Goal: Information Seeking & Learning: Learn about a topic

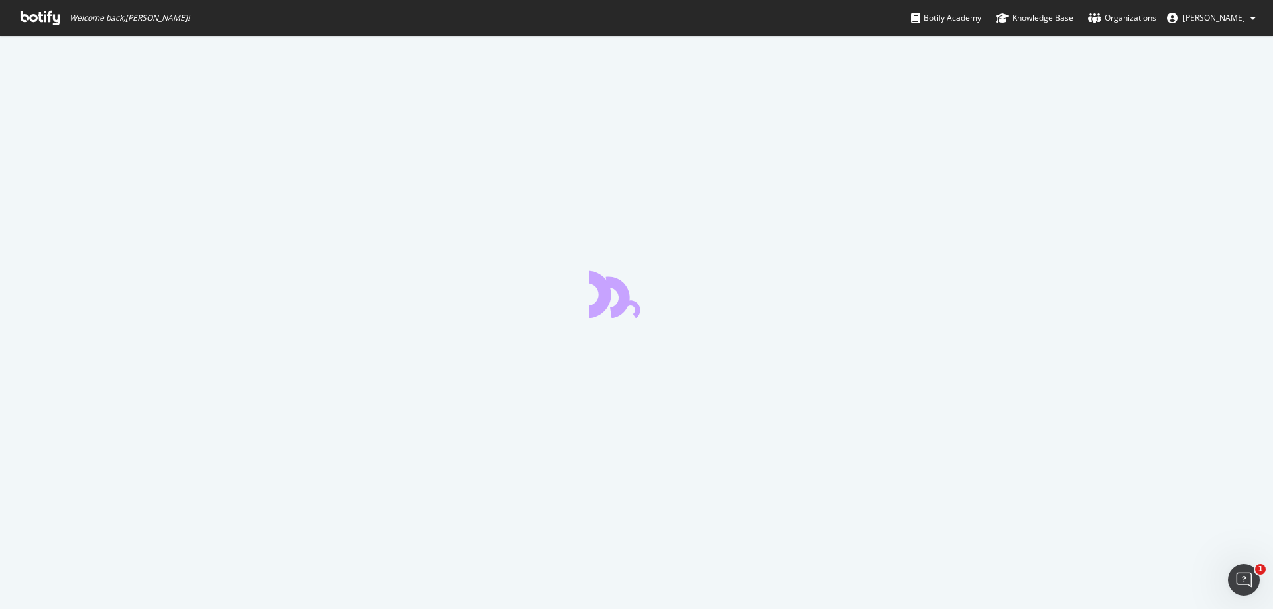
click at [68, 164] on div at bounding box center [636, 323] width 1273 height 574
click at [38, 19] on icon at bounding box center [40, 18] width 39 height 15
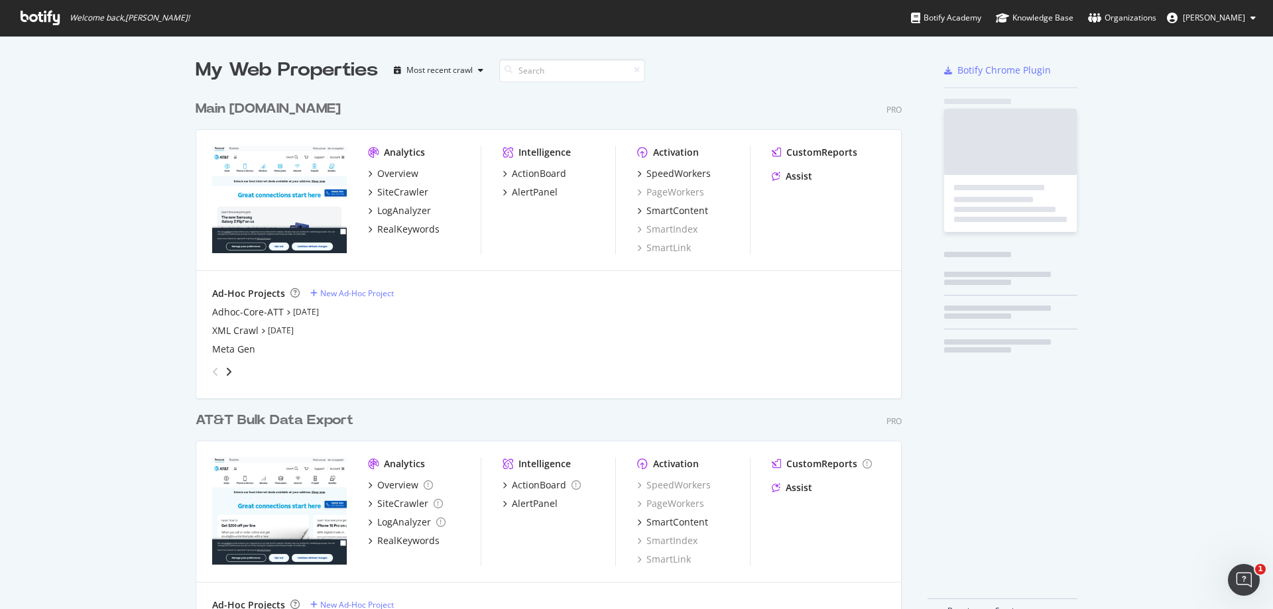
scroll to position [544, 717]
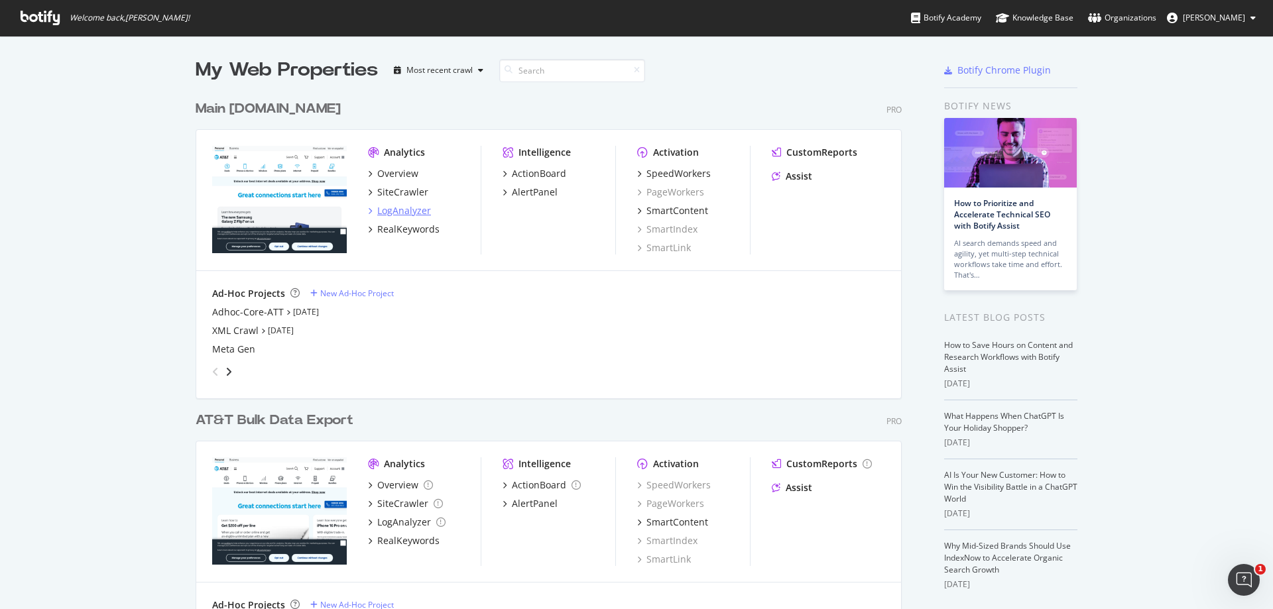
click at [391, 210] on div "LogAnalyzer" at bounding box center [404, 210] width 54 height 13
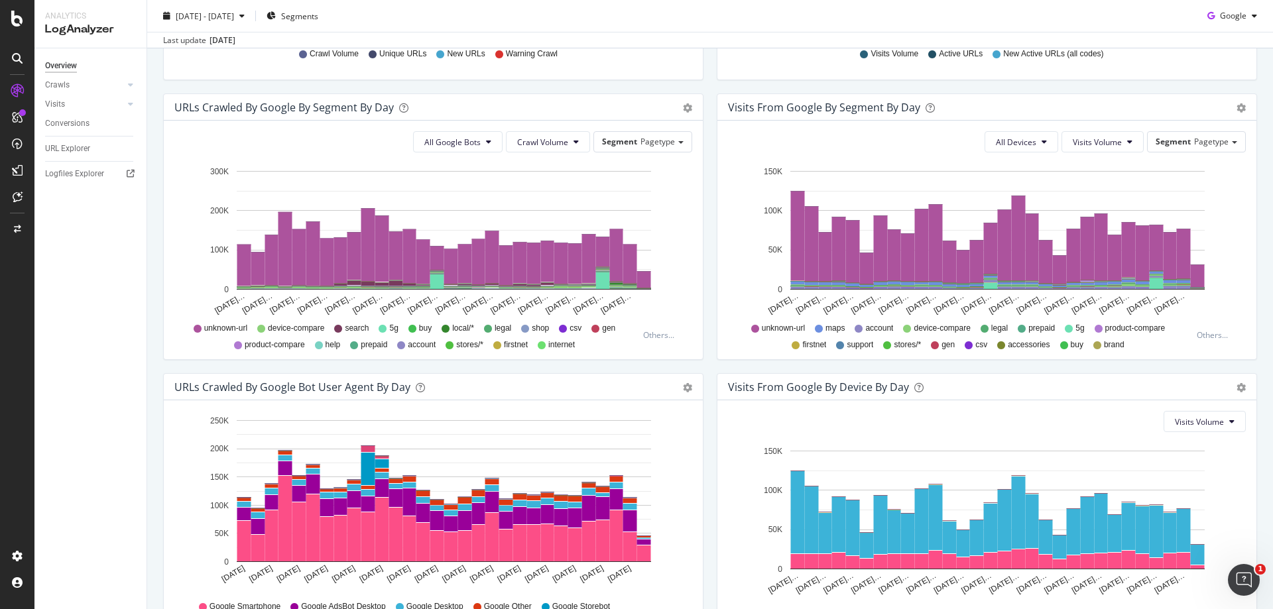
scroll to position [496, 0]
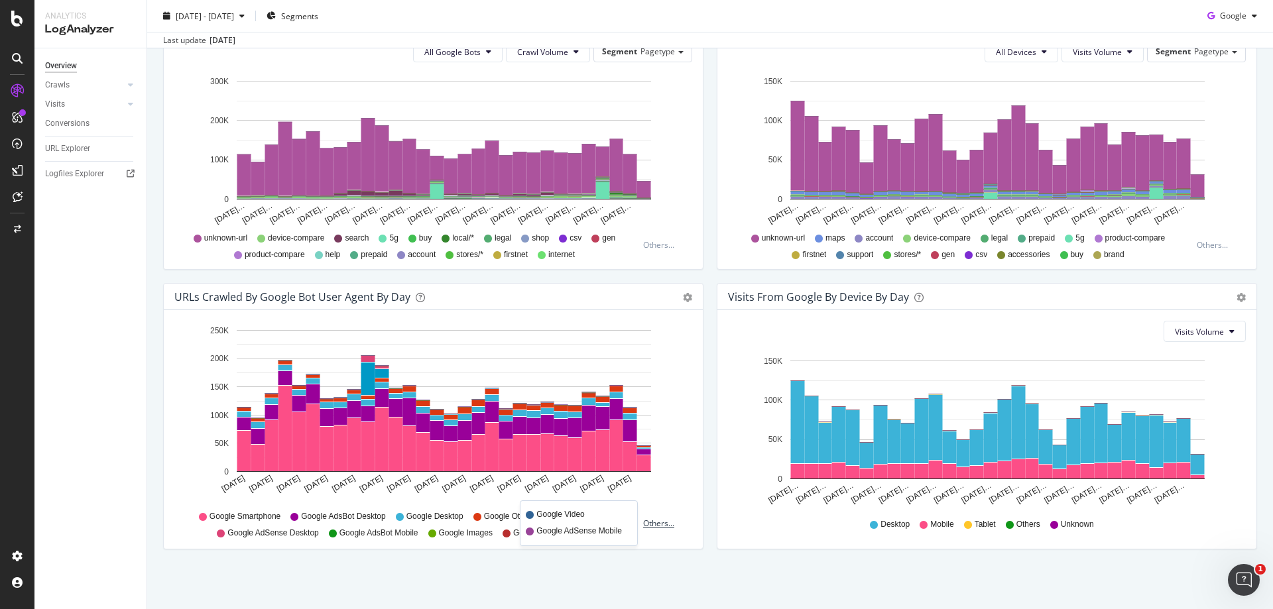
click at [664, 525] on div "Others..." at bounding box center [661, 523] width 37 height 11
click at [708, 469] on div "URLs Crawled by Google bot User Agent By Day Timeline (by Value) Timeline (by P…" at bounding box center [434, 423] width 554 height 280
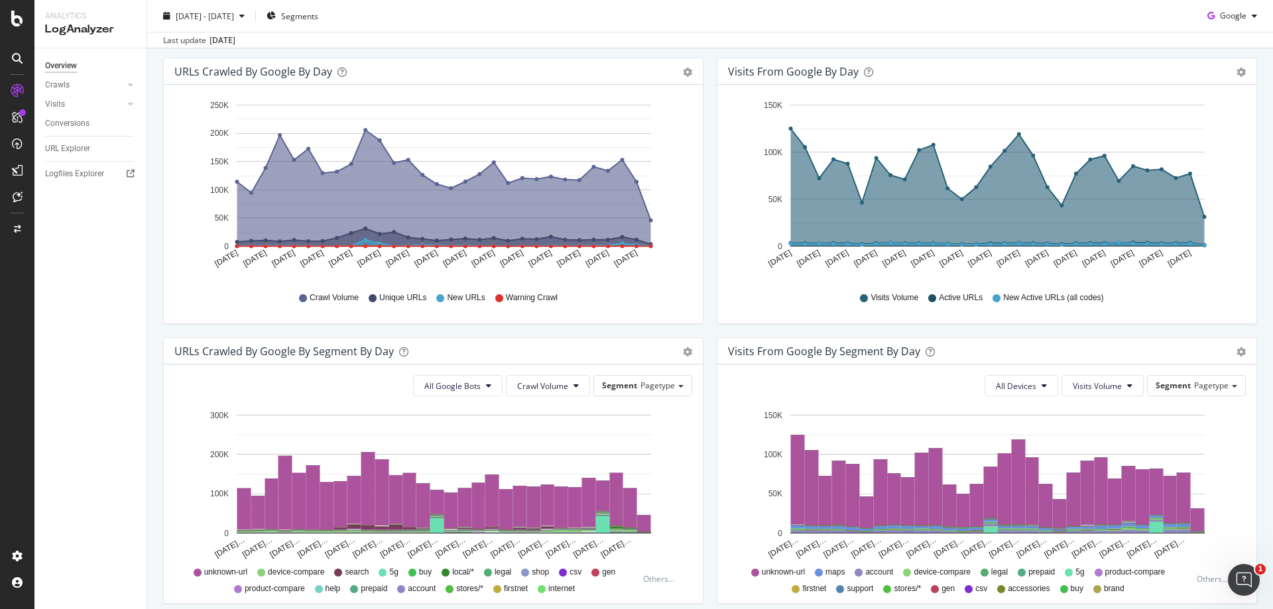
scroll to position [158, 0]
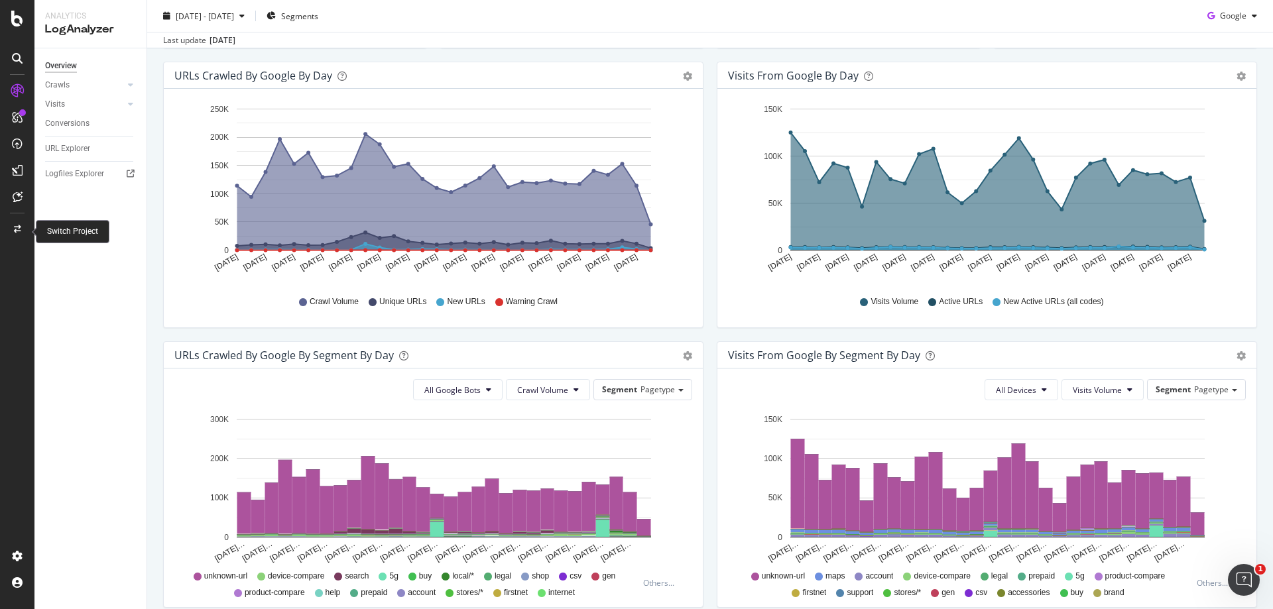
click at [15, 229] on icon at bounding box center [17, 229] width 7 height 8
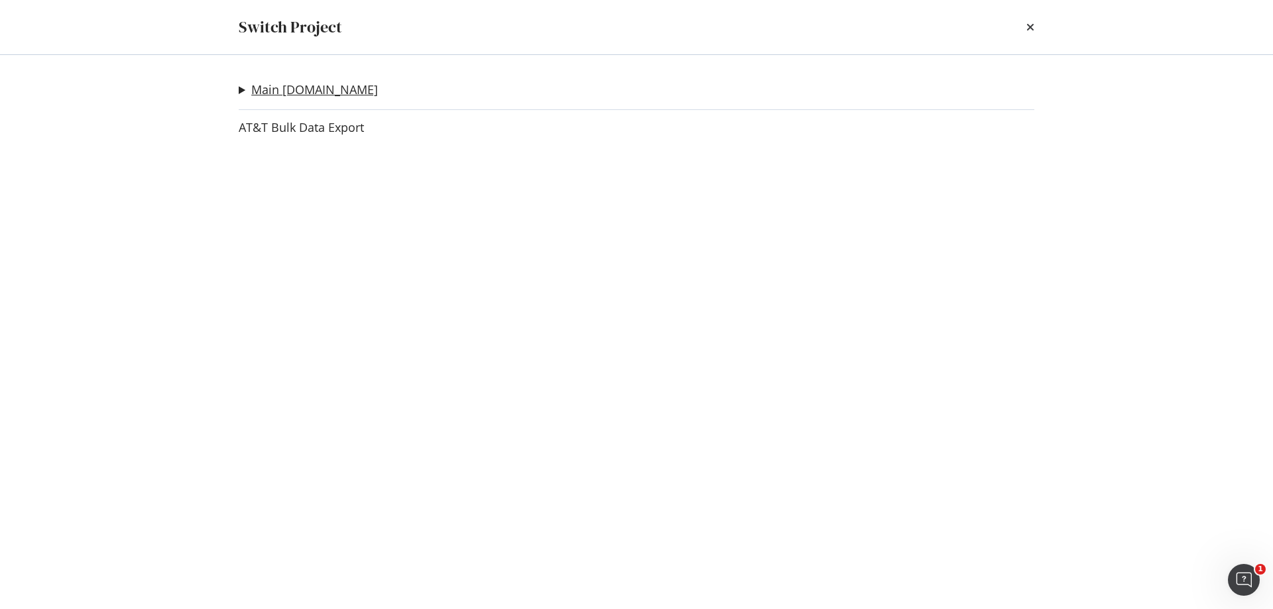
click at [261, 86] on link "Main [DOMAIN_NAME]" at bounding box center [314, 90] width 127 height 14
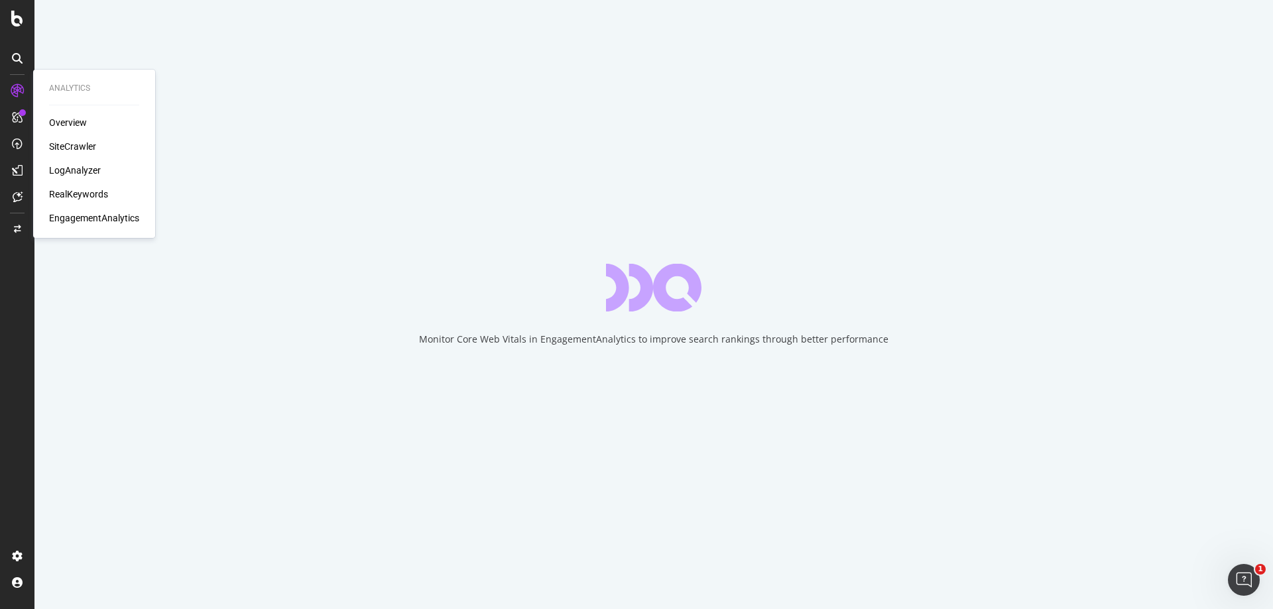
click at [74, 168] on div "LogAnalyzer" at bounding box center [75, 170] width 52 height 13
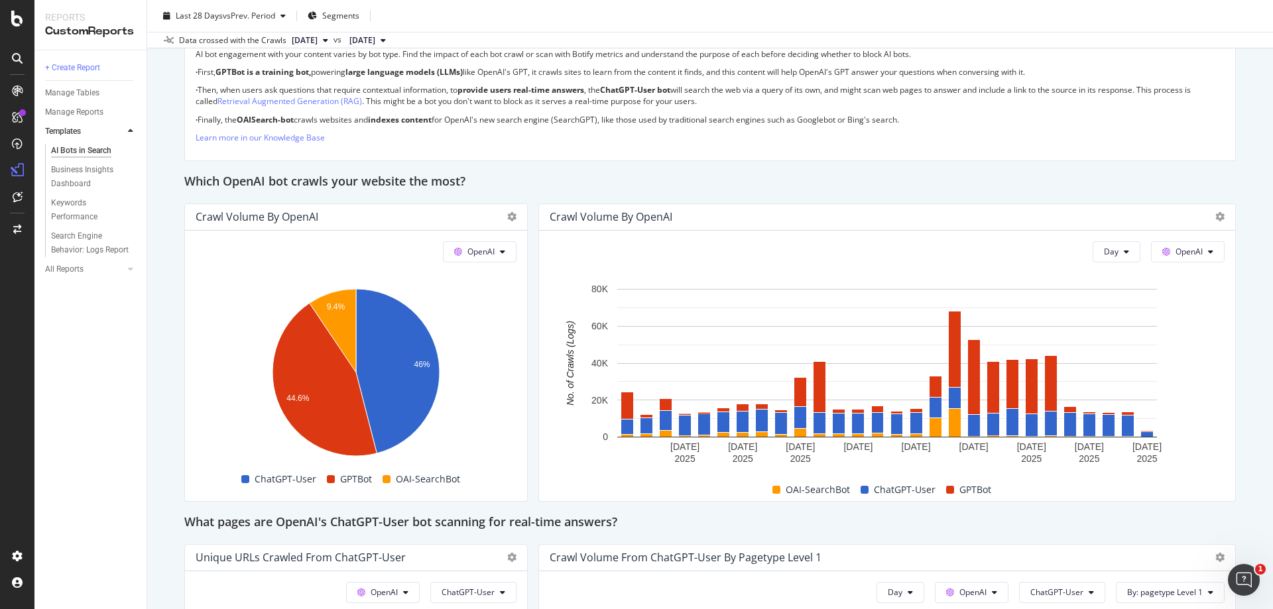
scroll to position [1082, 0]
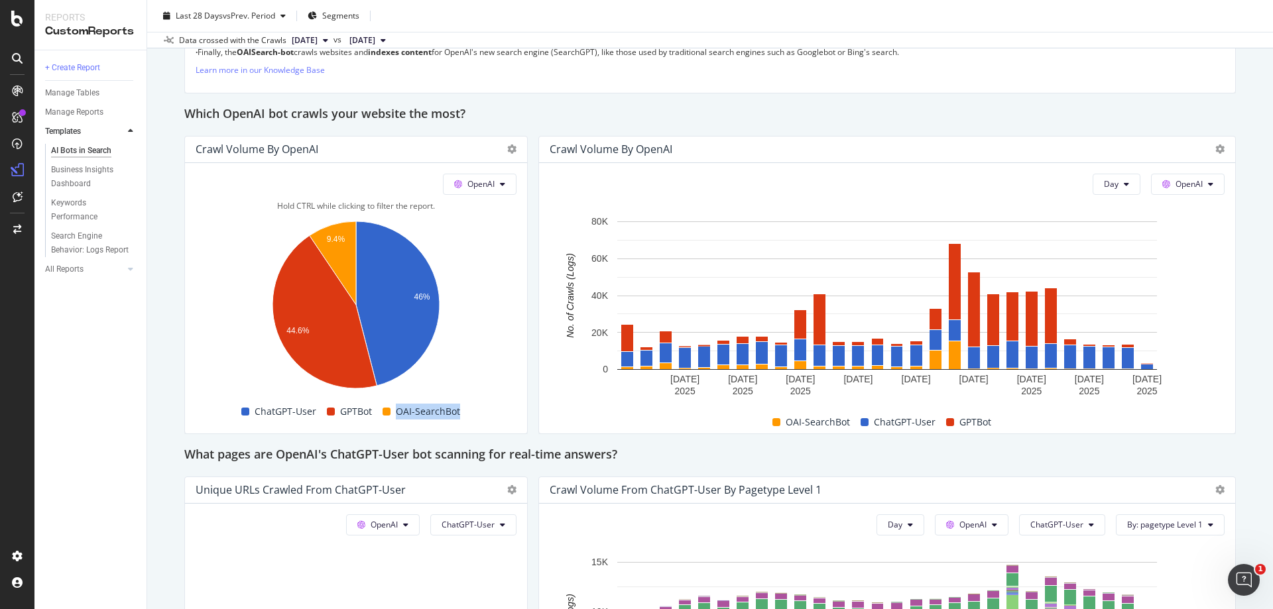
drag, startPoint x: 463, startPoint y: 415, endPoint x: 397, endPoint y: 414, distance: 66.3
click at [397, 414] on div "OAI-SearchBot" at bounding box center [421, 412] width 88 height 16
copy span "OAI-SearchBot"
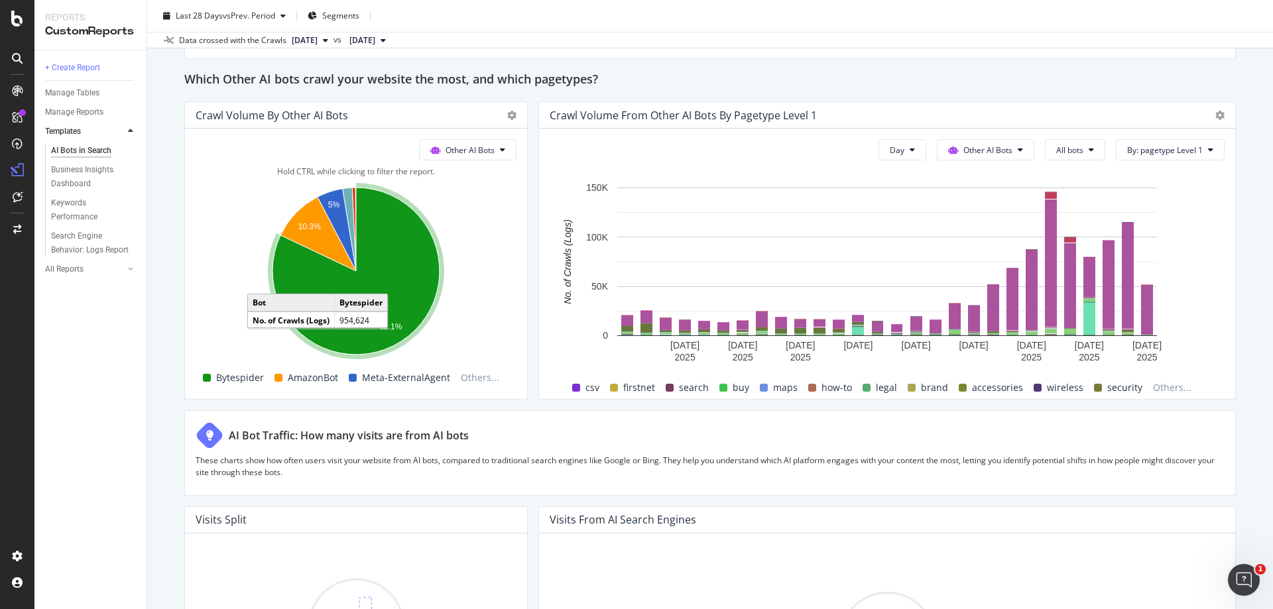
scroll to position [1962, 0]
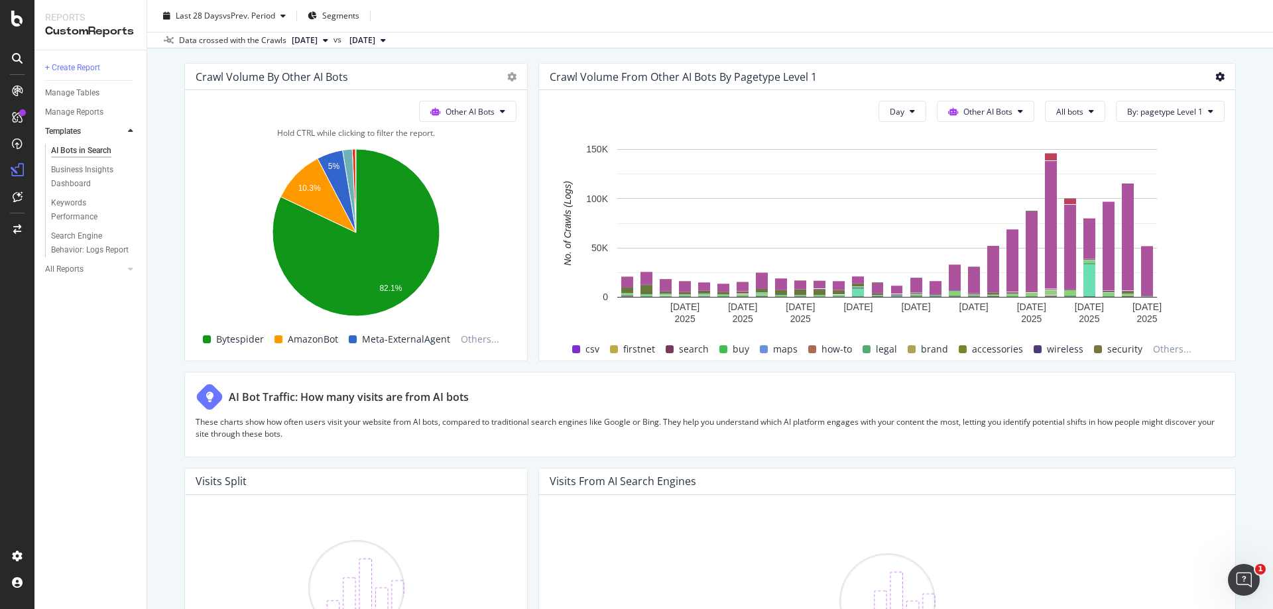
click at [1222, 72] on icon at bounding box center [1220, 76] width 9 height 9
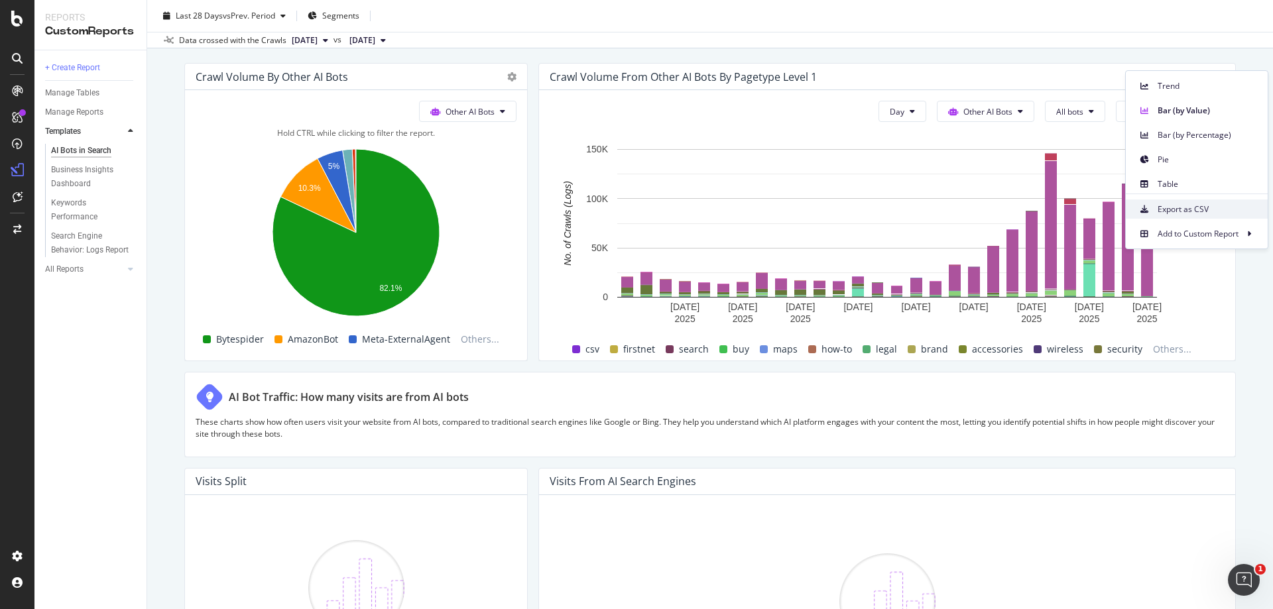
click at [1178, 207] on span "Export as CSV" at bounding box center [1207, 210] width 99 height 12
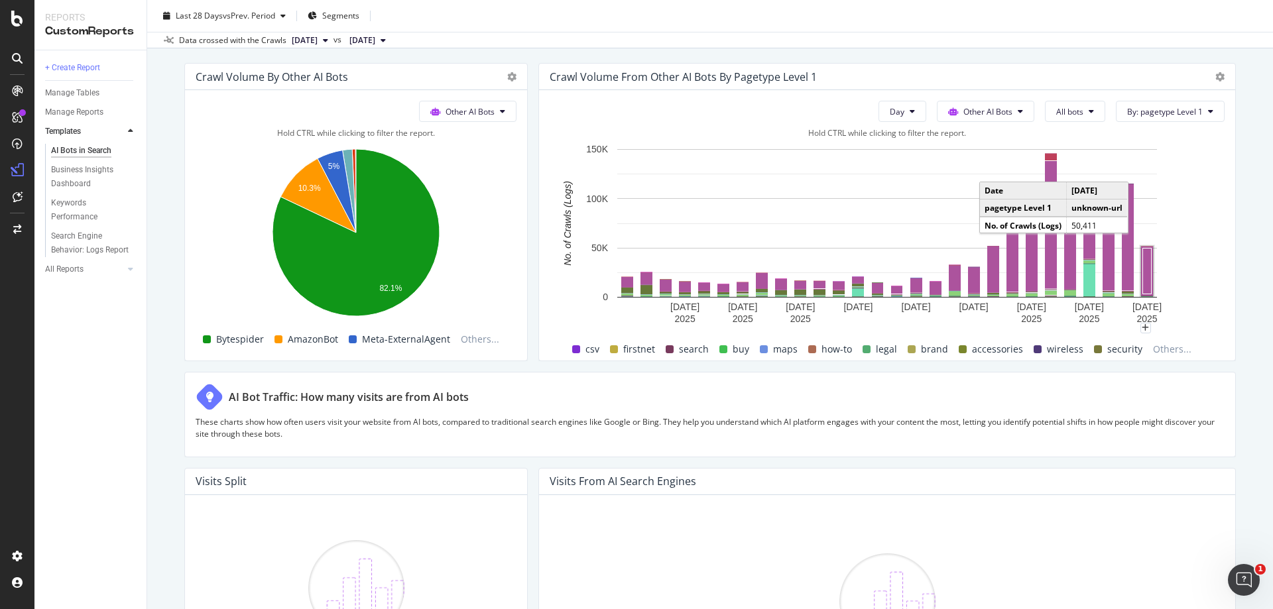
click at [1146, 271] on rect "A chart." at bounding box center [1147, 271] width 9 height 46
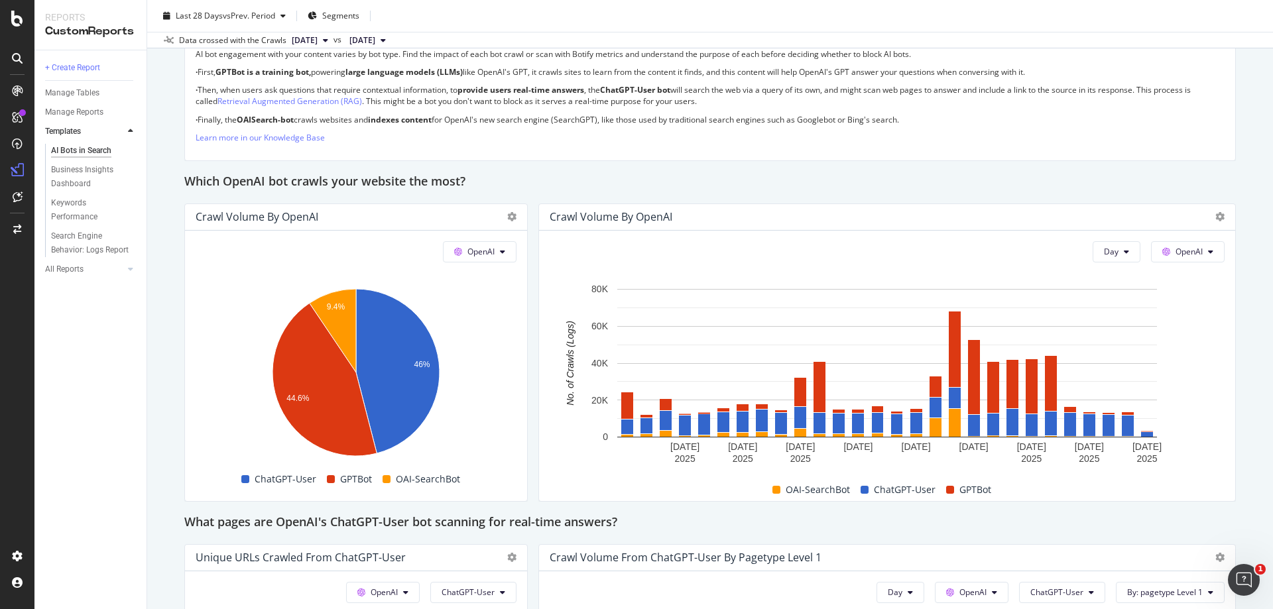
scroll to position [1082, 0]
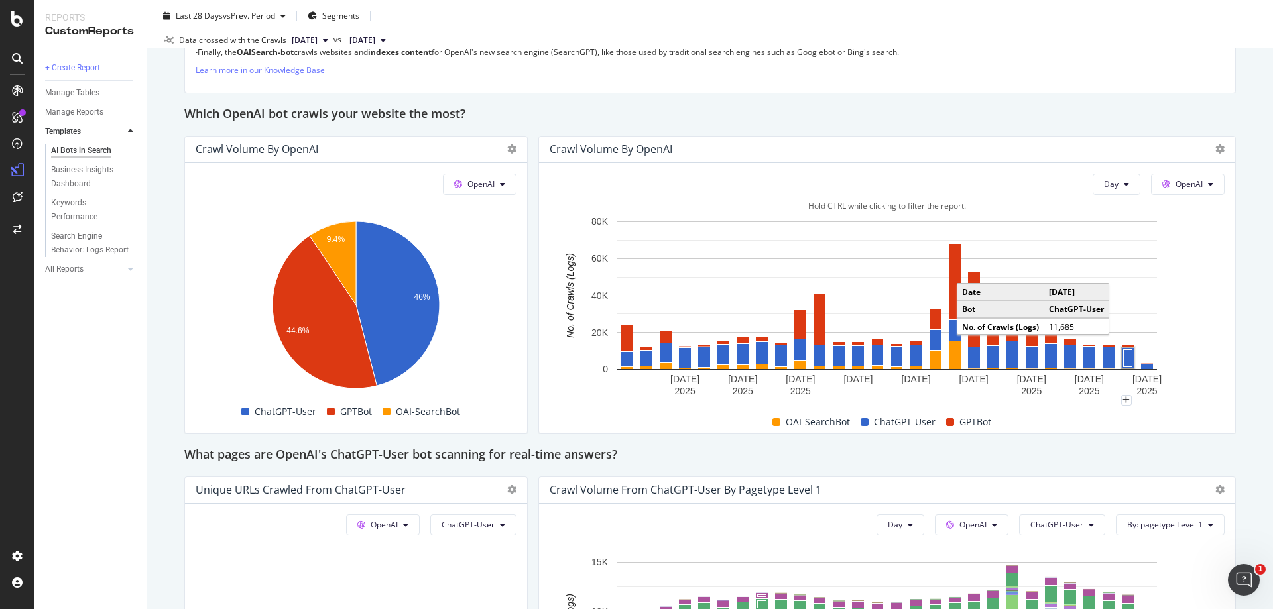
click at [1124, 357] on rect "A chart." at bounding box center [1128, 358] width 9 height 17
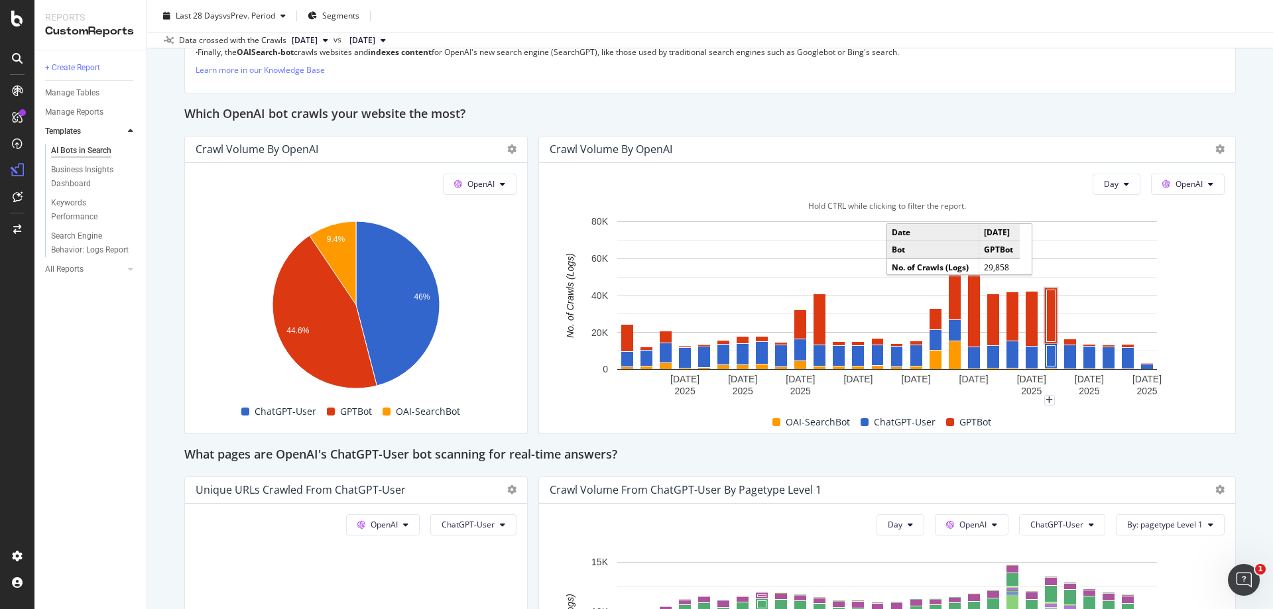
click at [1051, 310] on rect "A chart." at bounding box center [1051, 316] width 9 height 52
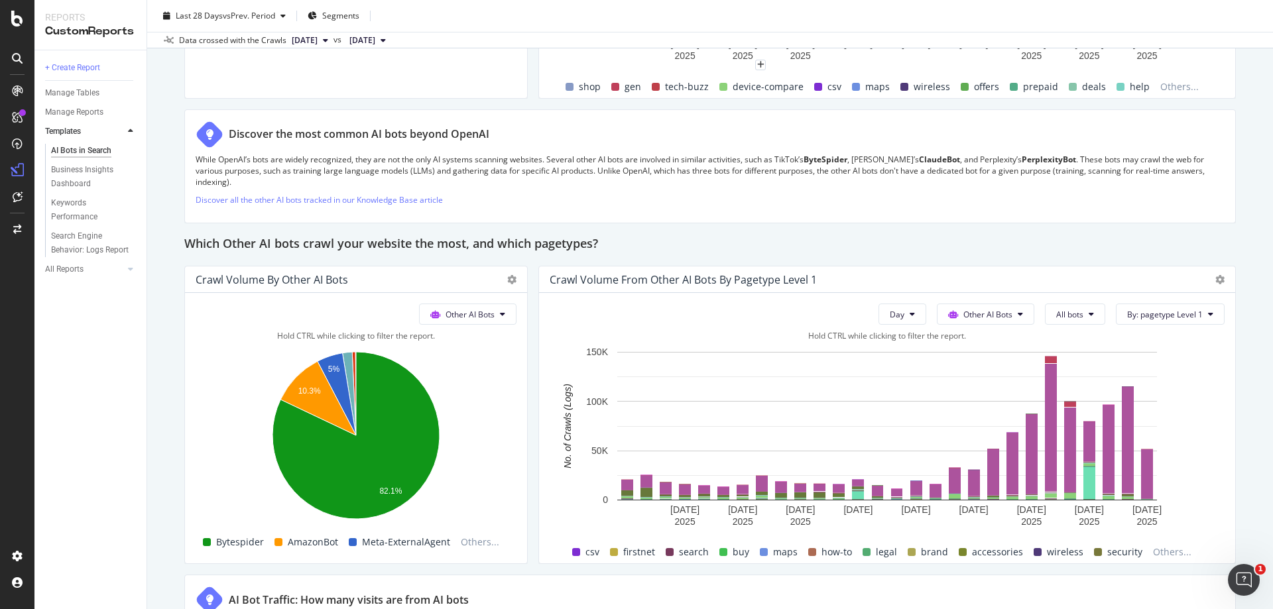
scroll to position [1826, 0]
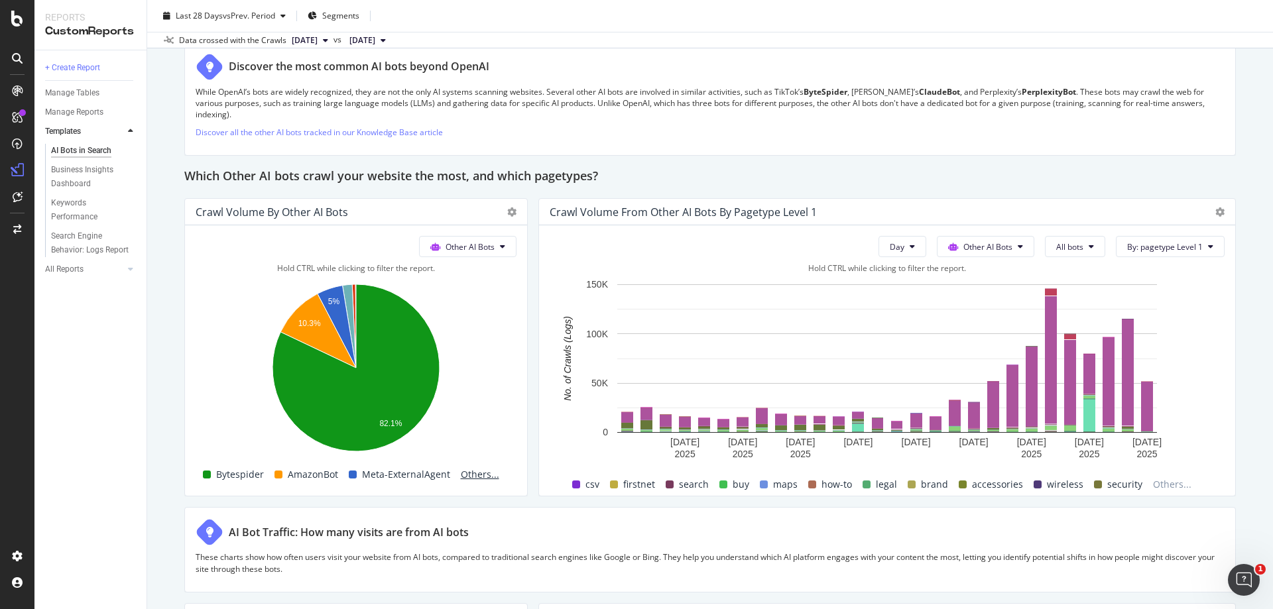
click at [456, 467] on span "Others..." at bounding box center [480, 475] width 49 height 16
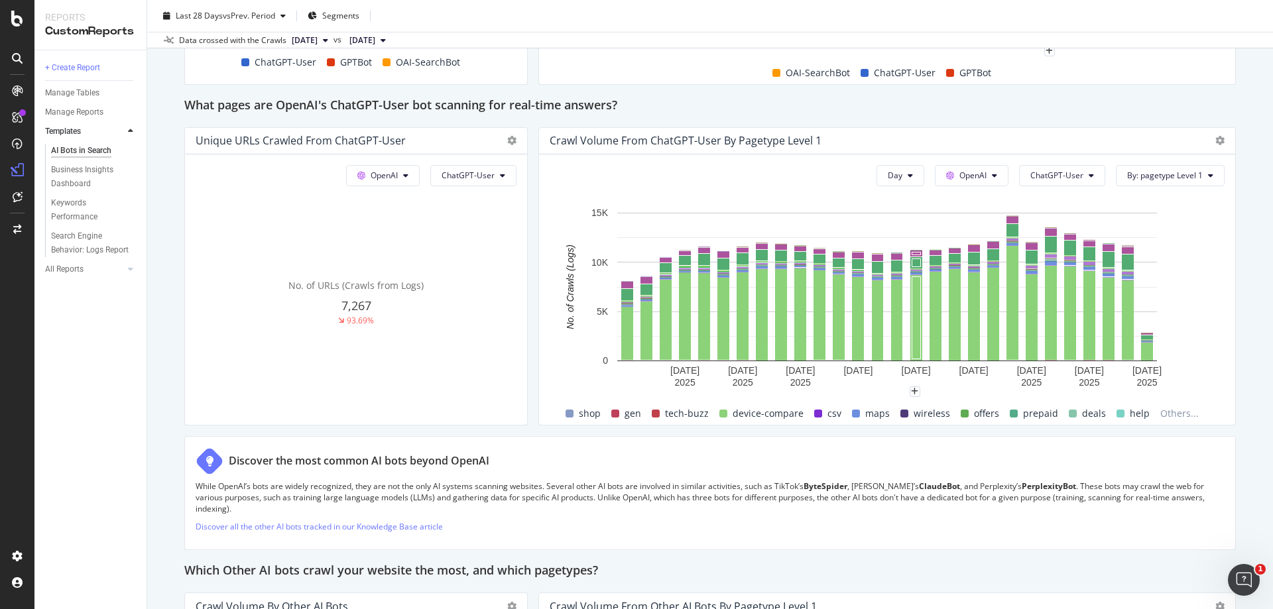
scroll to position [1421, 0]
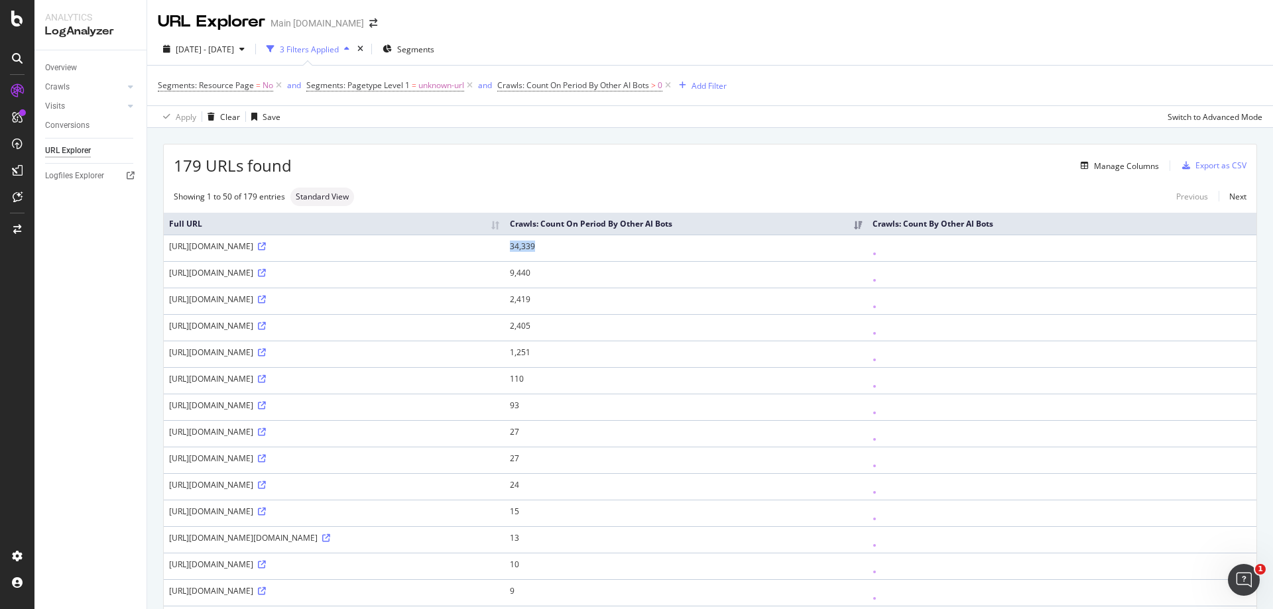
drag, startPoint x: 785, startPoint y: 247, endPoint x: 757, endPoint y: 250, distance: 27.4
click at [757, 250] on td "34,339" at bounding box center [686, 248] width 363 height 27
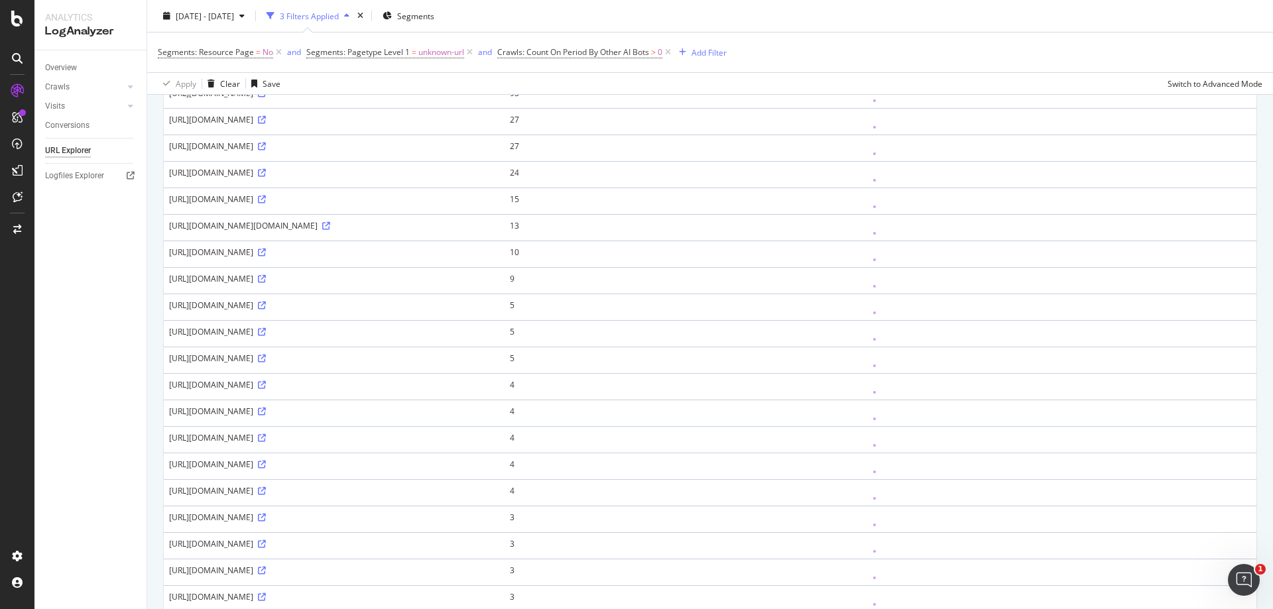
scroll to position [338, 0]
drag, startPoint x: 357, startPoint y: 359, endPoint x: 165, endPoint y: 361, distance: 192.3
click at [165, 361] on td "https://www.att.com/fiber-internet-offer/fiber-fast/" at bounding box center [334, 361] width 341 height 27
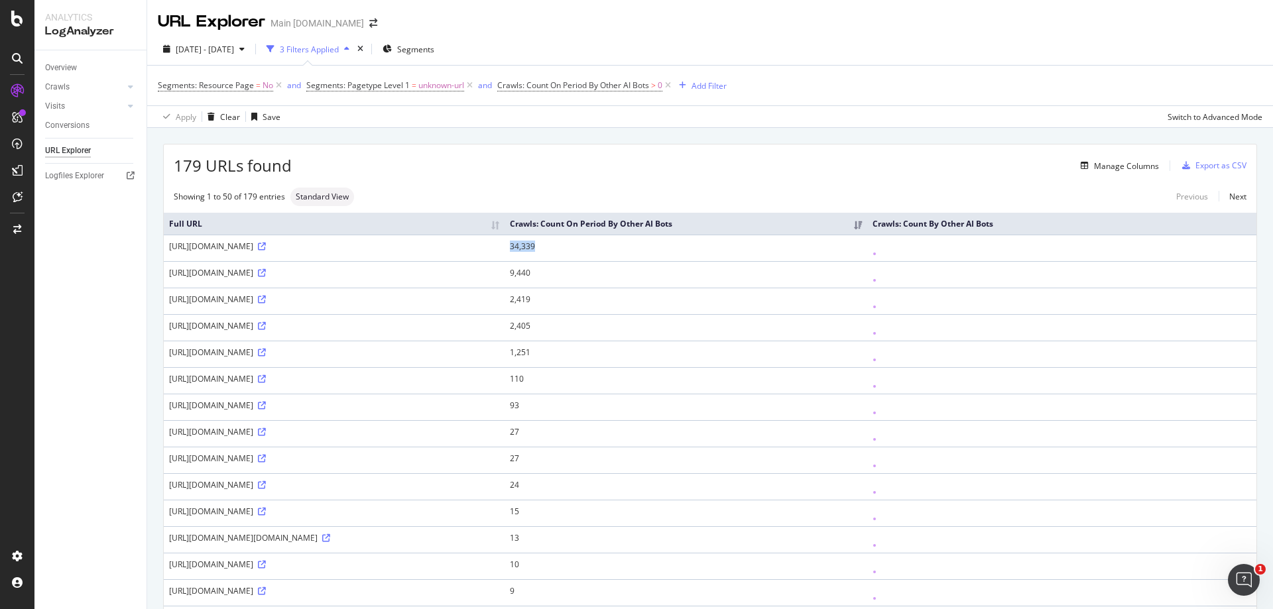
drag, startPoint x: 268, startPoint y: 303, endPoint x: 169, endPoint y: 302, distance: 98.8
click at [169, 302] on div "https://www.att.com/chat/" at bounding box center [334, 299] width 330 height 11
drag, startPoint x: 499, startPoint y: 273, endPoint x: 166, endPoint y: 271, distance: 332.3
click at [166, 271] on td "[URL][DOMAIN_NAME]" at bounding box center [334, 274] width 340 height 27
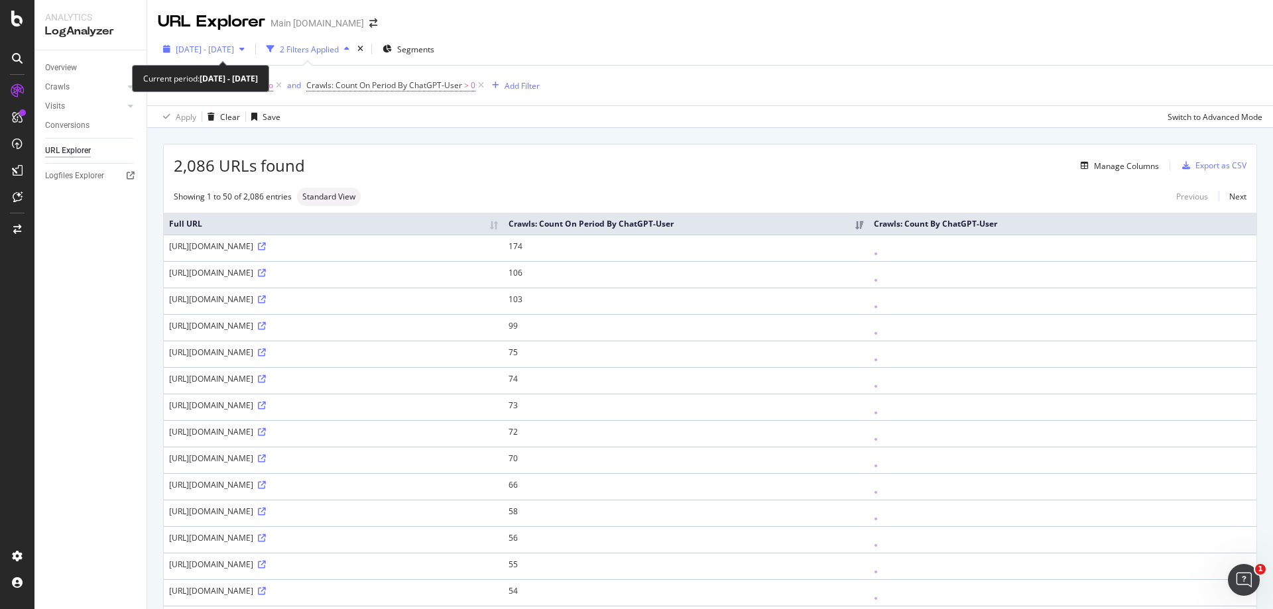
click at [209, 48] on span "2025 Sep. 16th - Sep. 16th" at bounding box center [205, 49] width 58 height 11
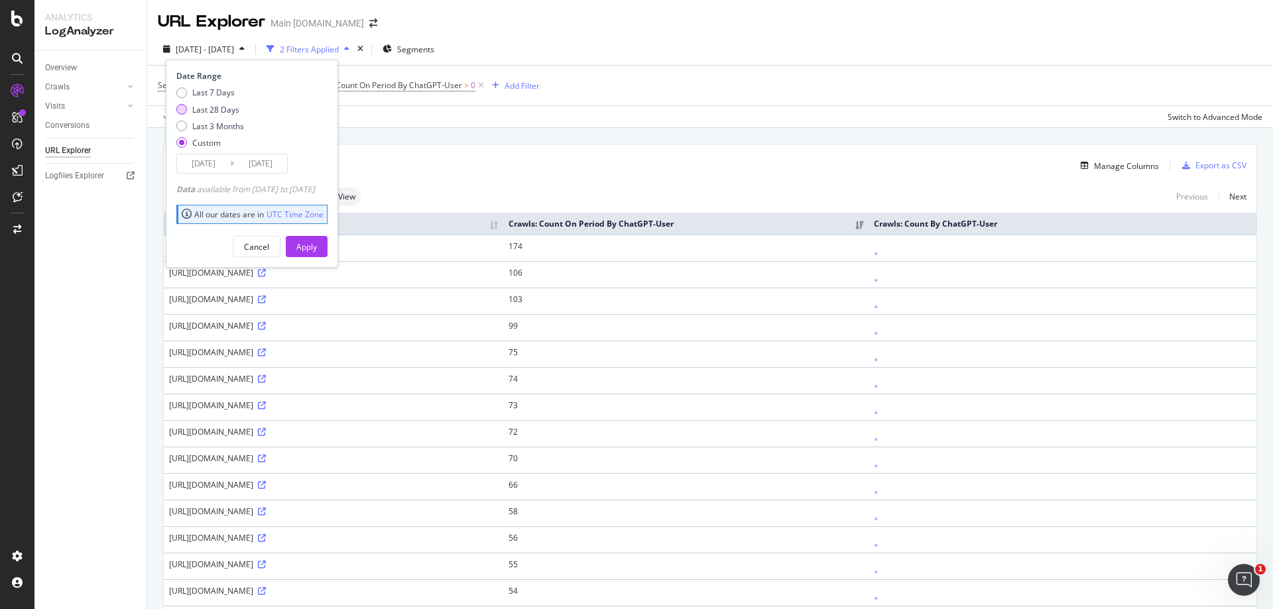
click at [178, 112] on div "Last 28 Days" at bounding box center [181, 109] width 11 height 11
type input "2025/08/21"
type input "[DATE]"
click at [328, 247] on button "Apply" at bounding box center [307, 246] width 42 height 21
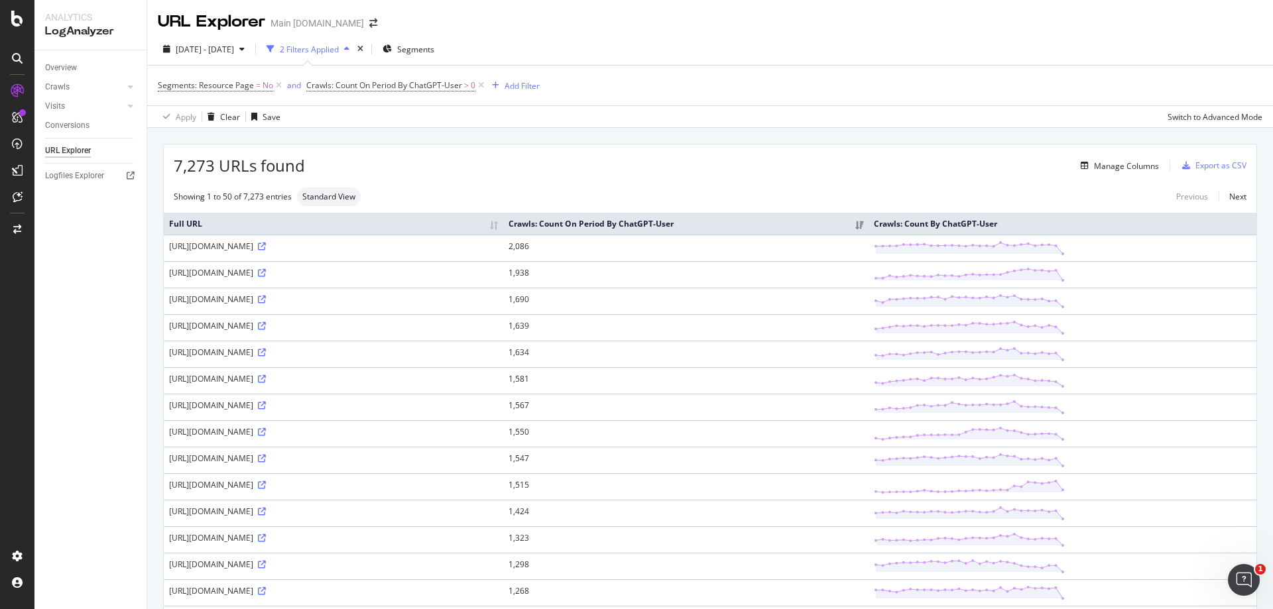
drag, startPoint x: 357, startPoint y: 248, endPoint x: 170, endPoint y: 241, distance: 187.8
click at [170, 241] on div "https://www.att.com/maps/wireless-coverage.html" at bounding box center [333, 246] width 329 height 11
drag, startPoint x: 761, startPoint y: 251, endPoint x: 735, endPoint y: 249, distance: 25.3
click at [735, 249] on td "2,086" at bounding box center [686, 248] width 366 height 27
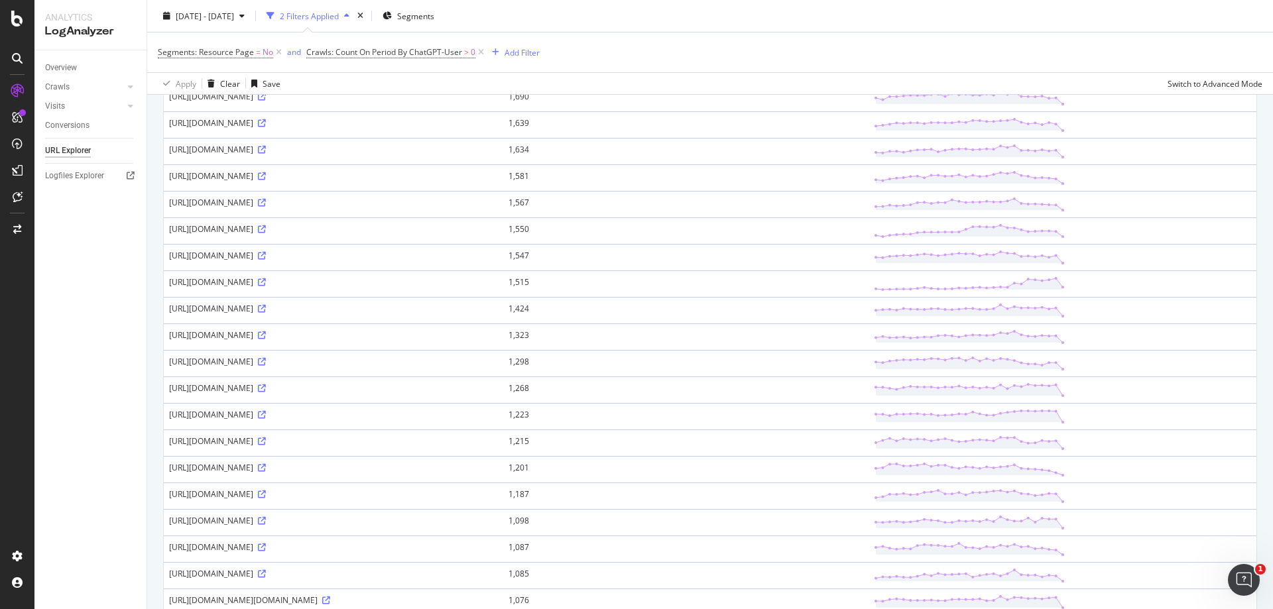
scroll to position [271, 0]
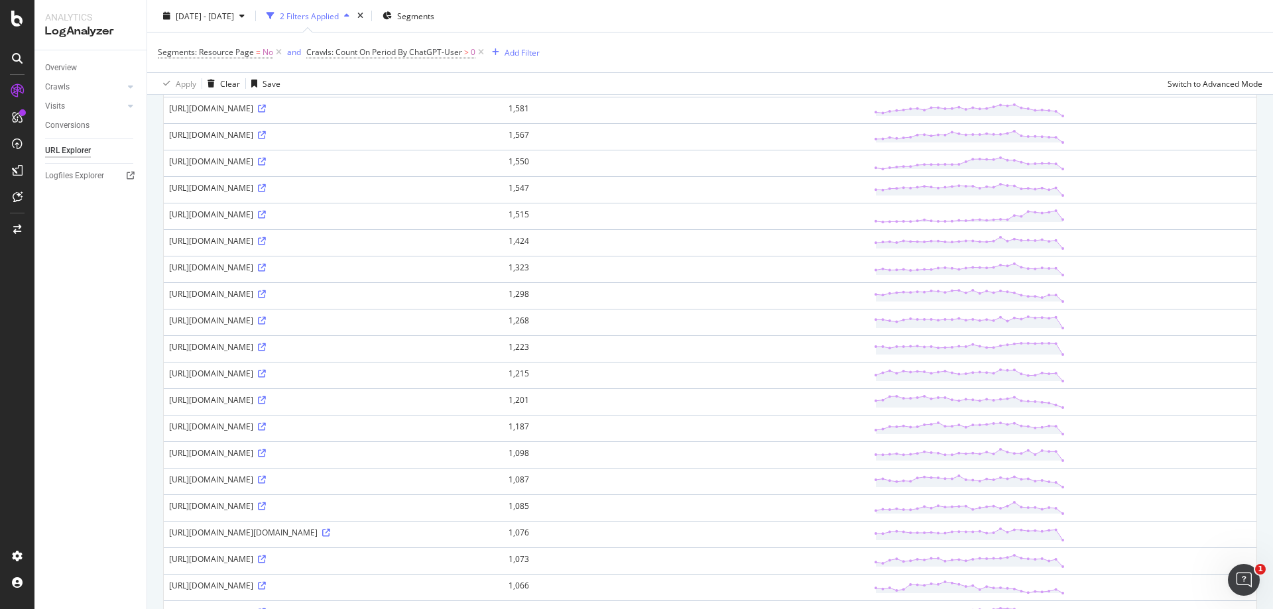
drag, startPoint x: 410, startPoint y: 350, endPoint x: 290, endPoint y: 347, distance: 120.1
click at [290, 347] on div "https://www.att.com/legal/terms.otherWirelessFeeSchedule.html" at bounding box center [333, 347] width 329 height 11
drag, startPoint x: 290, startPoint y: 407, endPoint x: 168, endPoint y: 411, distance: 121.5
click at [168, 411] on td "https://www.att.com/portstatus/" at bounding box center [334, 408] width 340 height 27
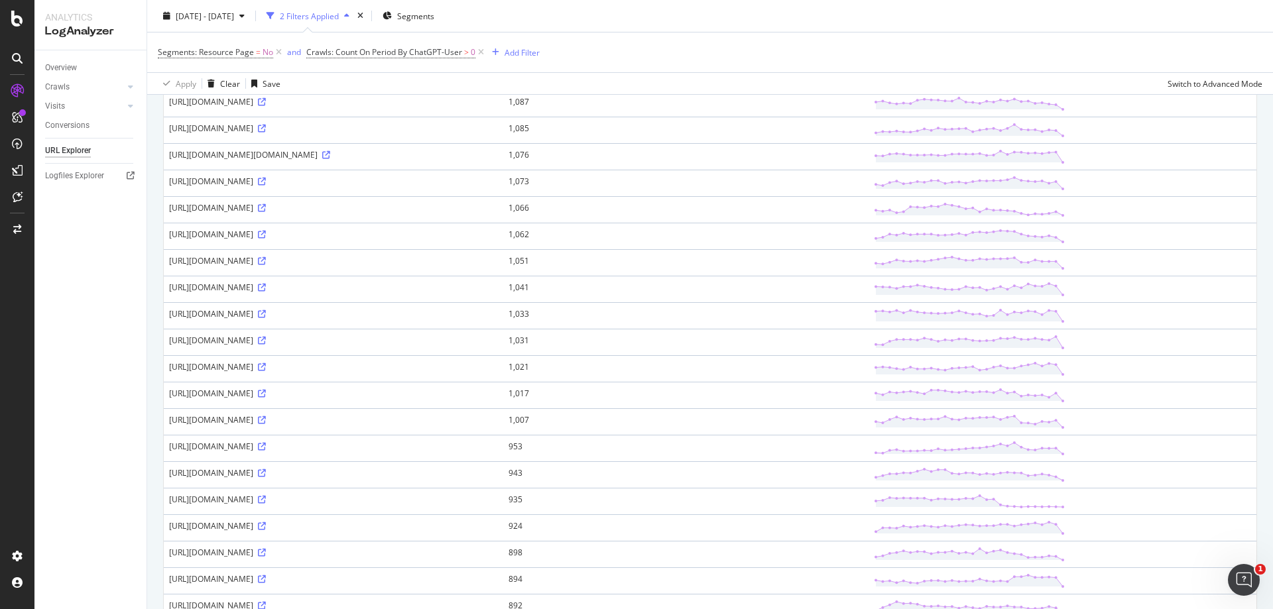
scroll to position [676, 0]
drag, startPoint x: 391, startPoint y: 550, endPoint x: 344, endPoint y: 552, distance: 47.2
click at [344, 552] on div "https://www.att.com/legal/terms.attPhoneFeeSchedule.html" at bounding box center [333, 551] width 329 height 11
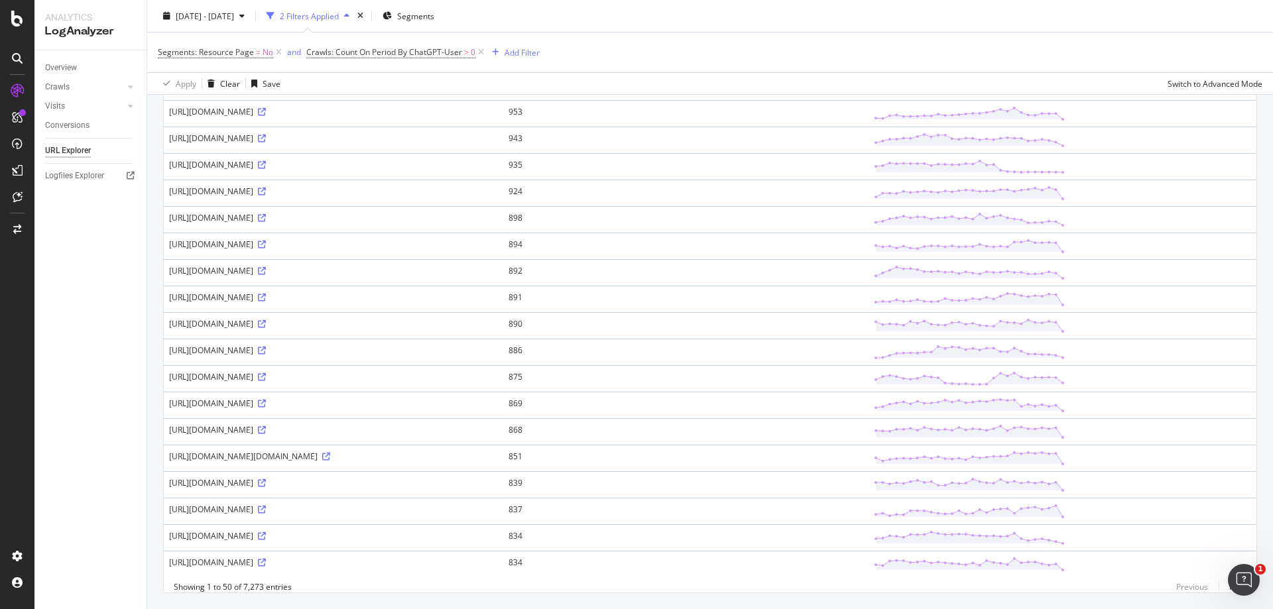
scroll to position [1014, 0]
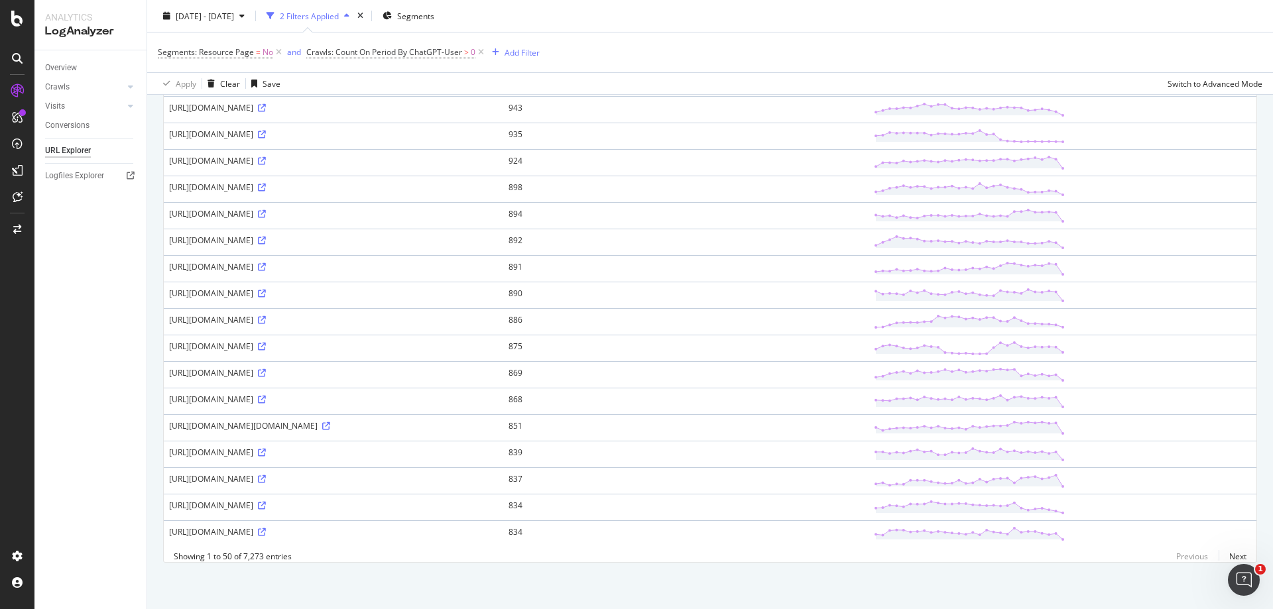
drag, startPoint x: 375, startPoint y: 426, endPoint x: 269, endPoint y: 431, distance: 106.9
click at [269, 431] on div "https://www.att.com/legal/terms.service_unltdElite.html" at bounding box center [333, 425] width 329 height 11
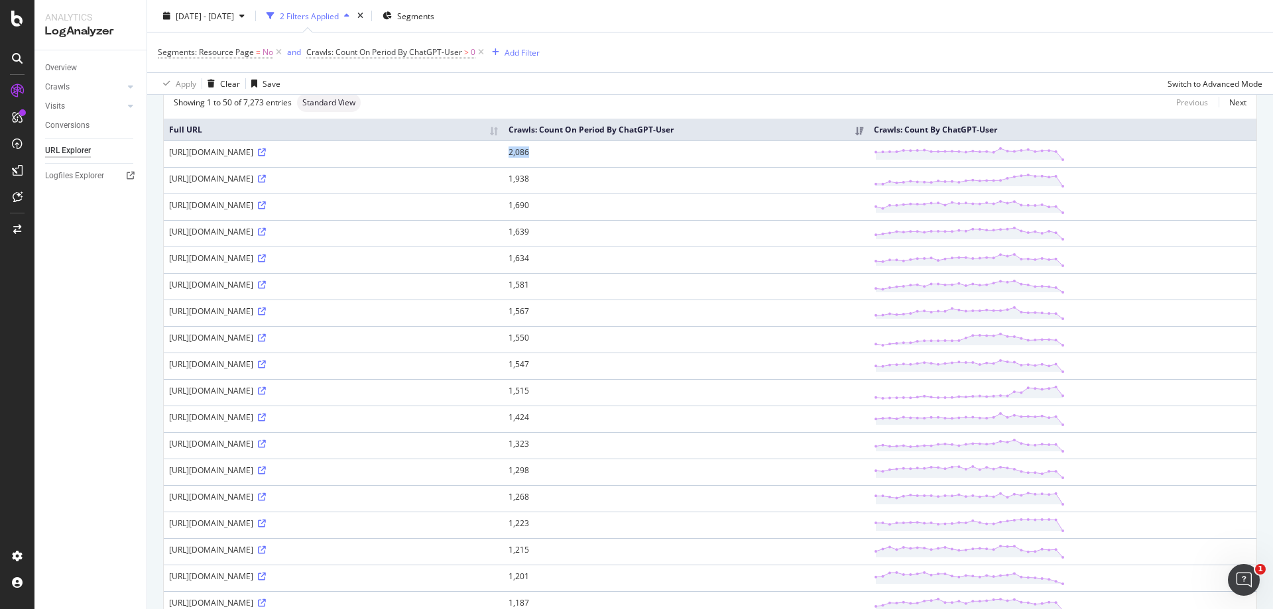
scroll to position [67, 0]
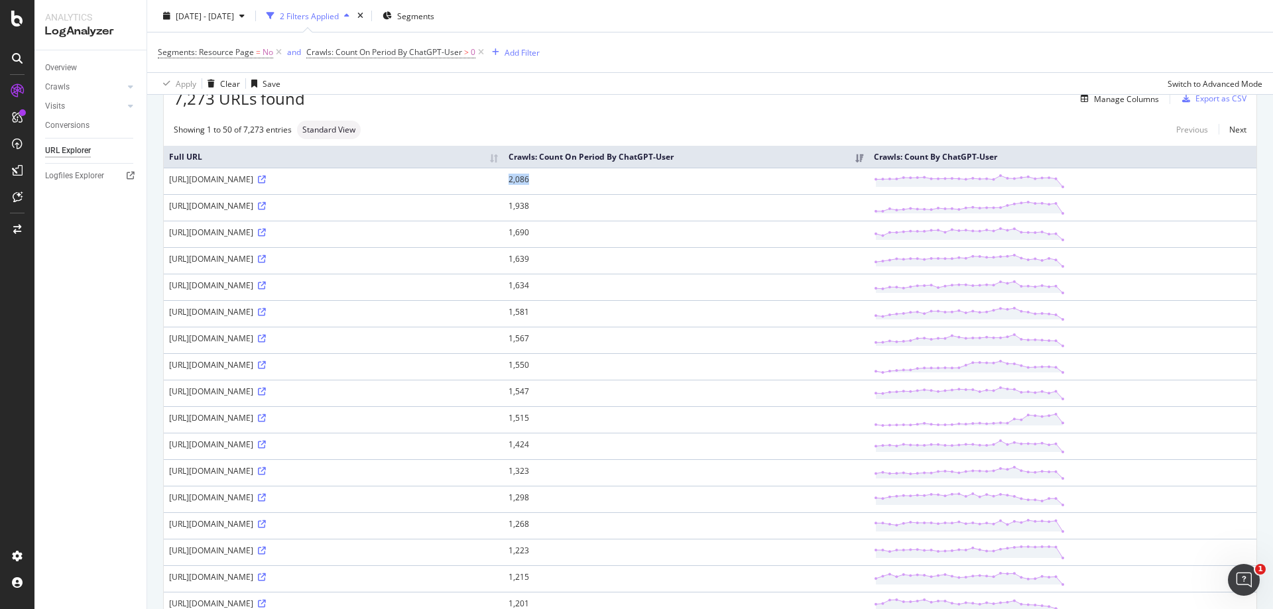
drag, startPoint x: 359, startPoint y: 182, endPoint x: 166, endPoint y: 182, distance: 192.3
click at [166, 182] on td "https://www.att.com/maps/wireless-coverage.html" at bounding box center [334, 181] width 340 height 27
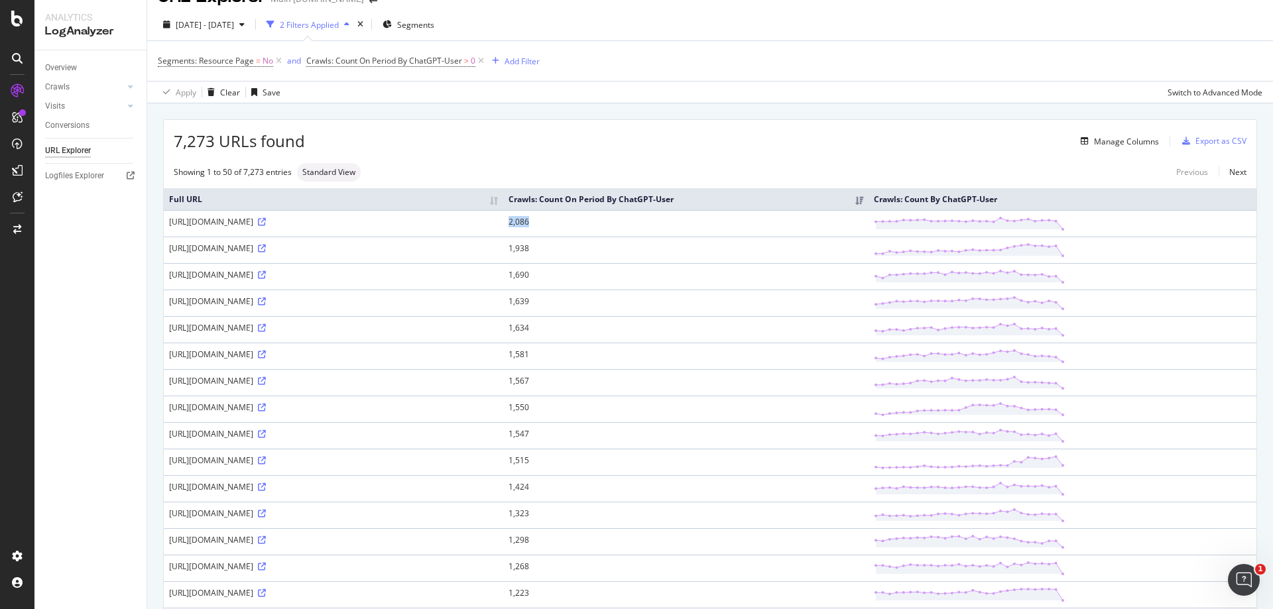
scroll to position [0, 0]
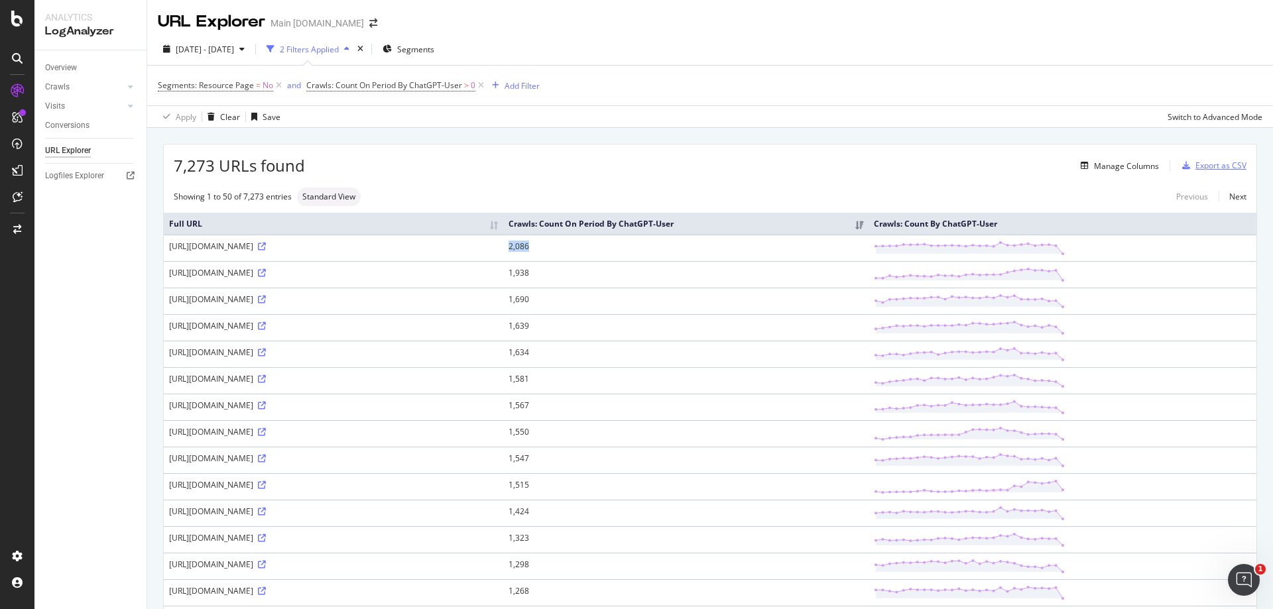
click at [1218, 164] on div "Export as CSV" at bounding box center [1221, 165] width 51 height 11
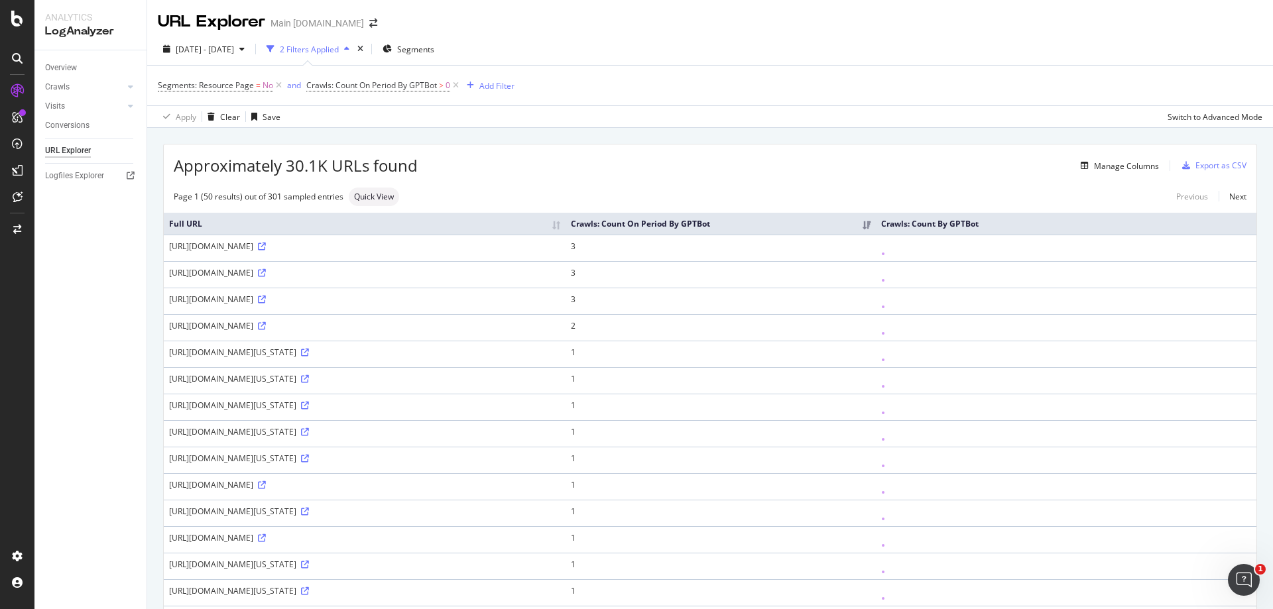
drag, startPoint x: 403, startPoint y: 273, endPoint x: 161, endPoint y: 274, distance: 242.1
drag, startPoint x: 277, startPoint y: 325, endPoint x: 248, endPoint y: 324, distance: 29.2
click at [248, 324] on div "[URL][DOMAIN_NAME]" at bounding box center [364, 325] width 391 height 11
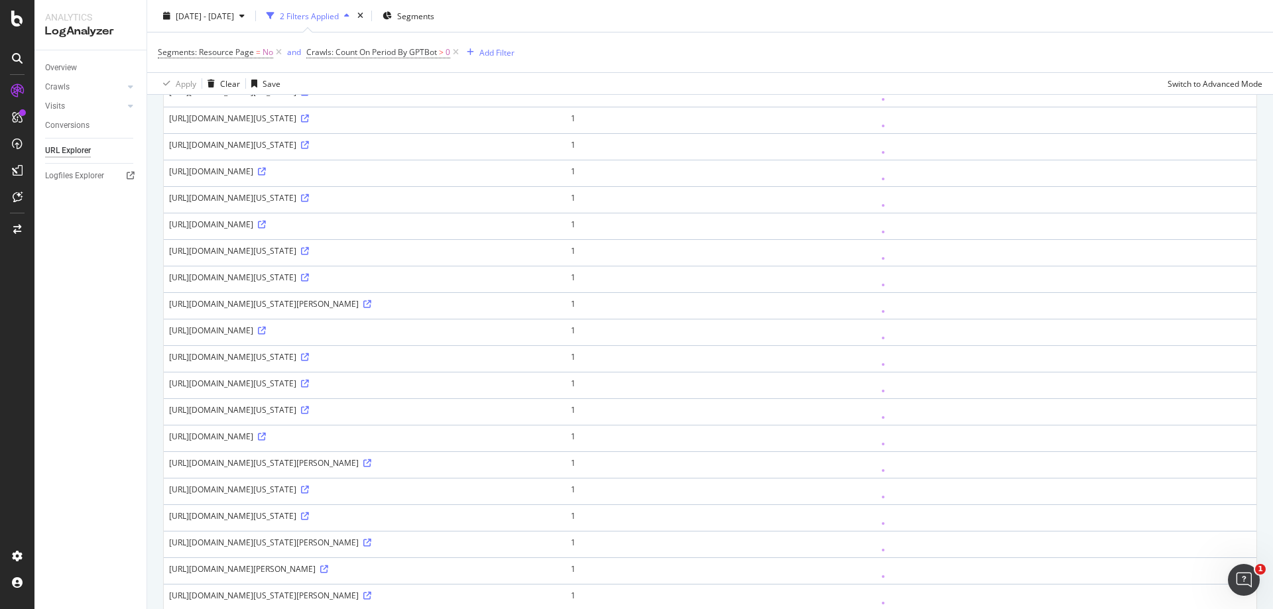
scroll to position [338, 0]
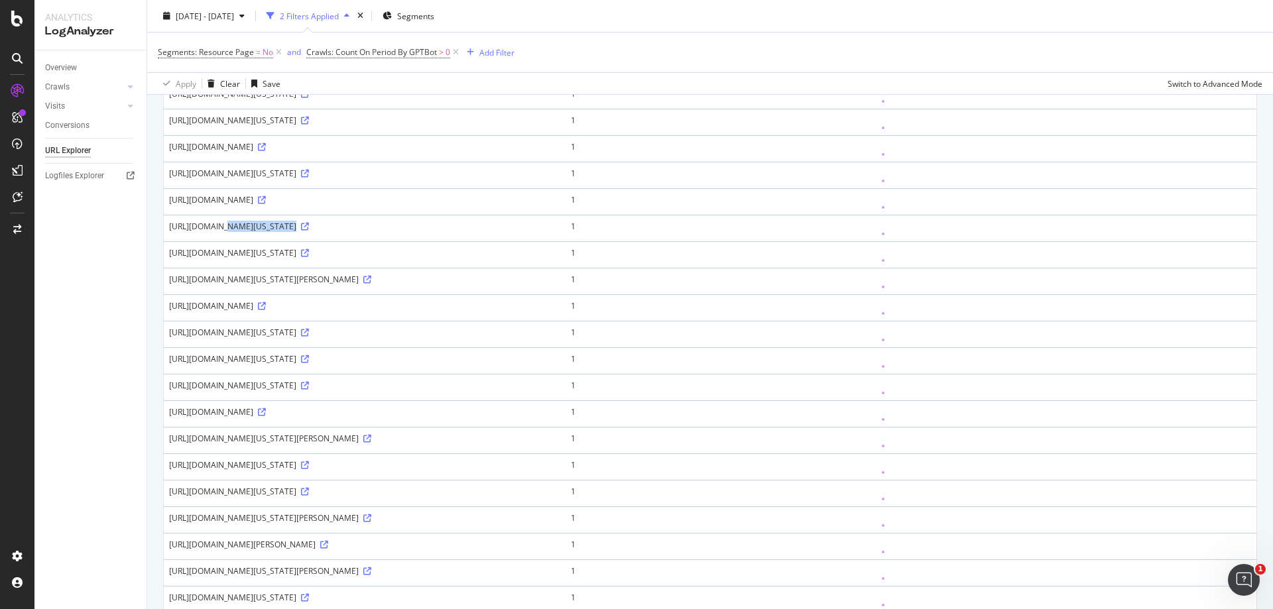
drag, startPoint x: 259, startPoint y: 227, endPoint x: 195, endPoint y: 230, distance: 63.7
click at [195, 230] on div "[URL][DOMAIN_NAME][US_STATE]" at bounding box center [364, 226] width 391 height 11
drag, startPoint x: 318, startPoint y: 307, endPoint x: 300, endPoint y: 309, distance: 17.4
click at [300, 309] on div "[URL][DOMAIN_NAME]" at bounding box center [364, 305] width 391 height 11
drag, startPoint x: 413, startPoint y: 307, endPoint x: 168, endPoint y: 305, distance: 245.4
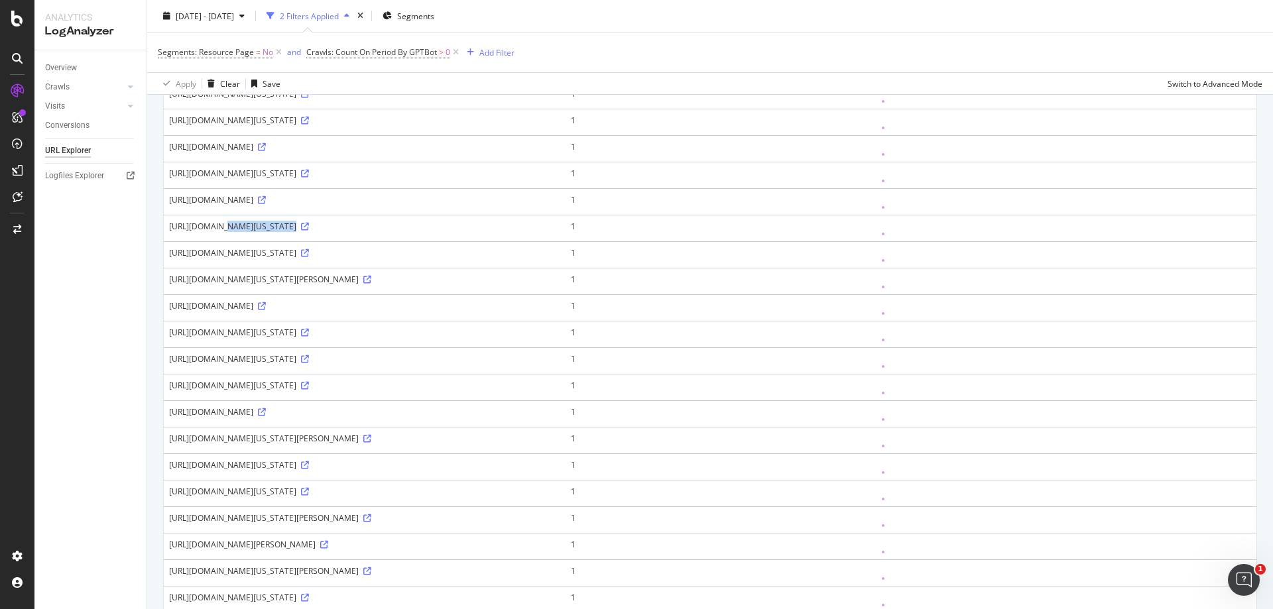
click at [168, 305] on td "[URL][DOMAIN_NAME]" at bounding box center [365, 307] width 402 height 27
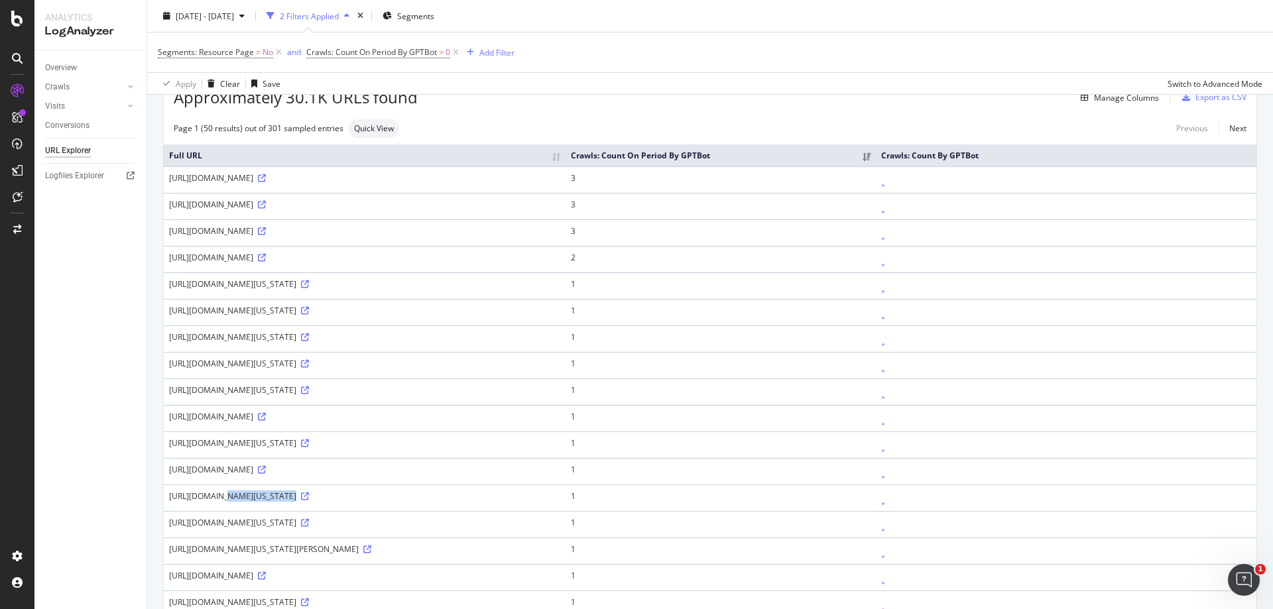
scroll to position [0, 0]
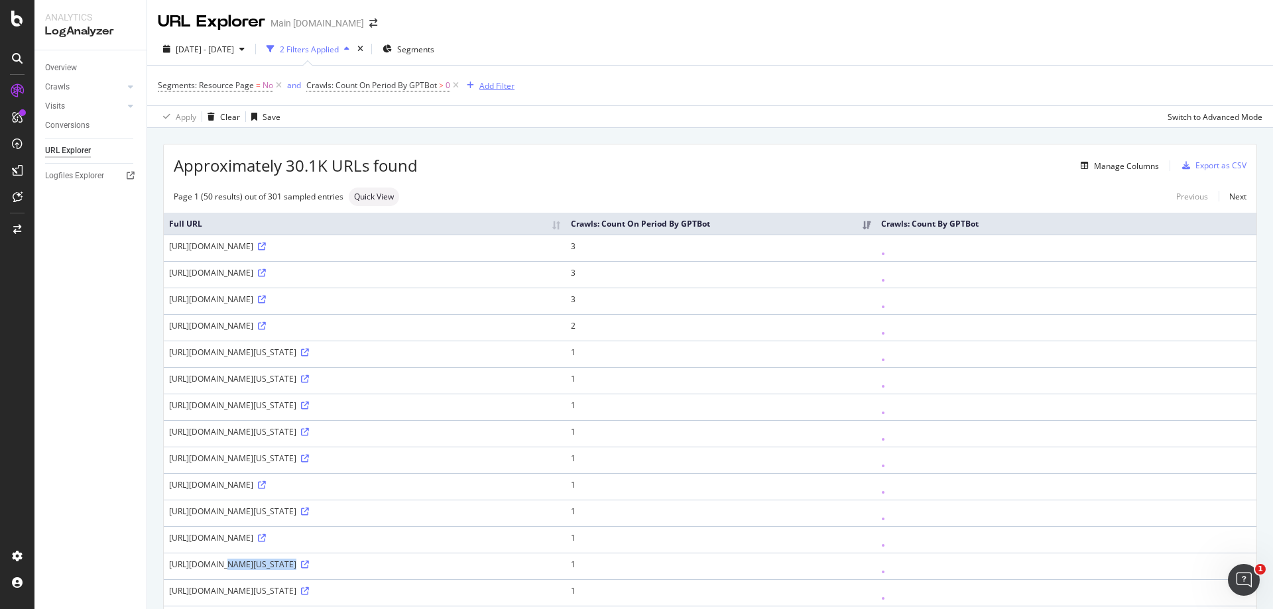
click at [499, 86] on div "Add Filter" at bounding box center [496, 85] width 35 height 11
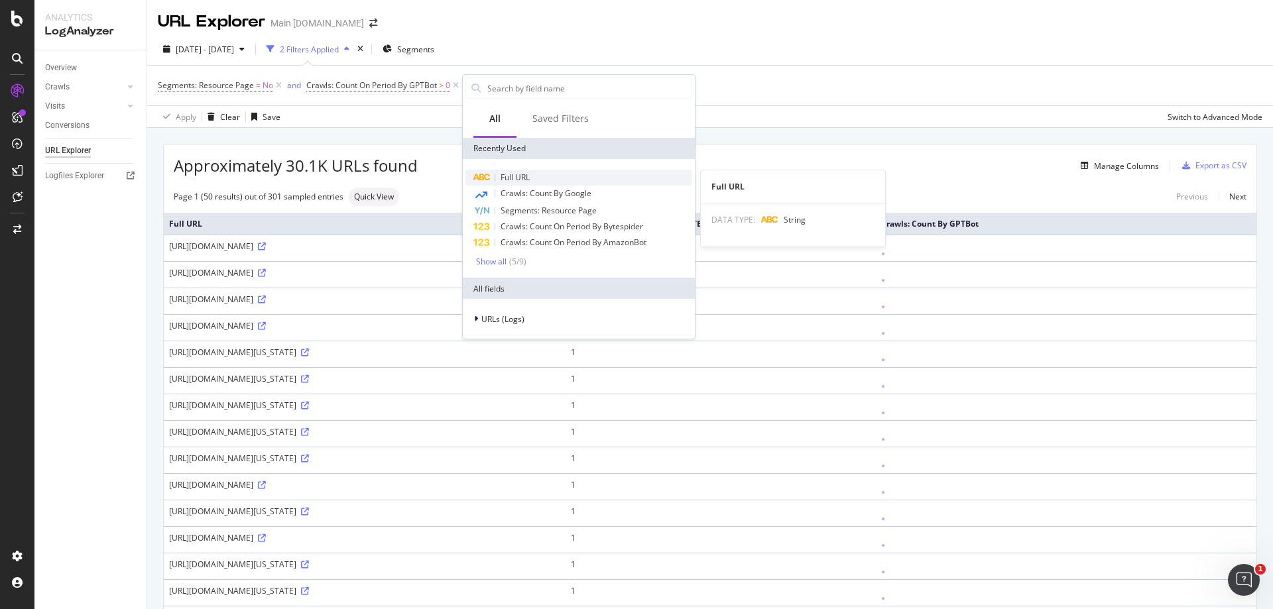
click at [513, 176] on span "Full URL" at bounding box center [515, 177] width 29 height 11
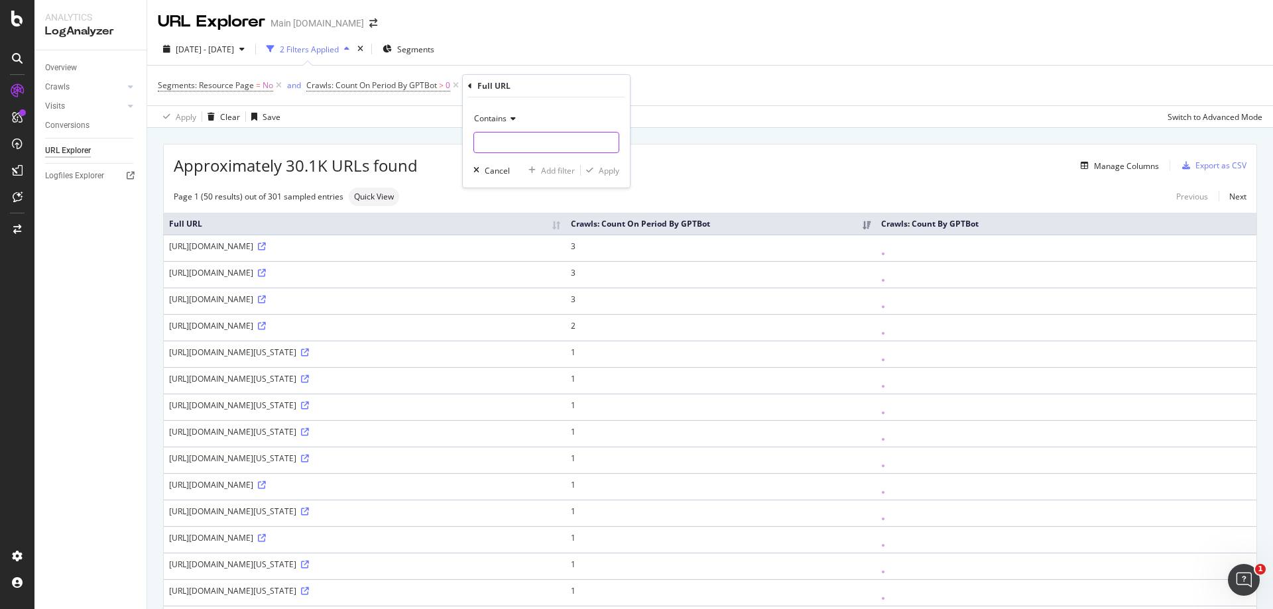
click at [512, 144] on input "text" at bounding box center [546, 142] width 145 height 21
type input "[DOMAIN_NAME]"
click at [616, 176] on div "Apply" at bounding box center [609, 170] width 21 height 11
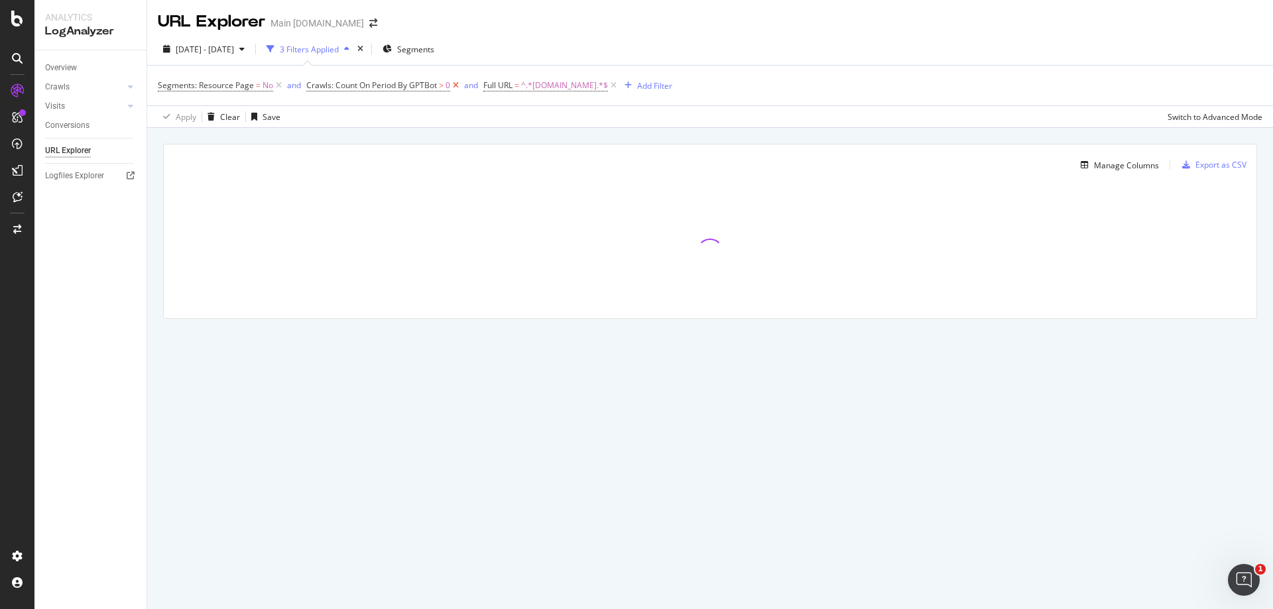
drag, startPoint x: 455, startPoint y: 86, endPoint x: 421, endPoint y: 86, distance: 33.8
click at [454, 86] on icon at bounding box center [455, 85] width 11 height 13
click at [278, 85] on icon at bounding box center [278, 85] width 11 height 13
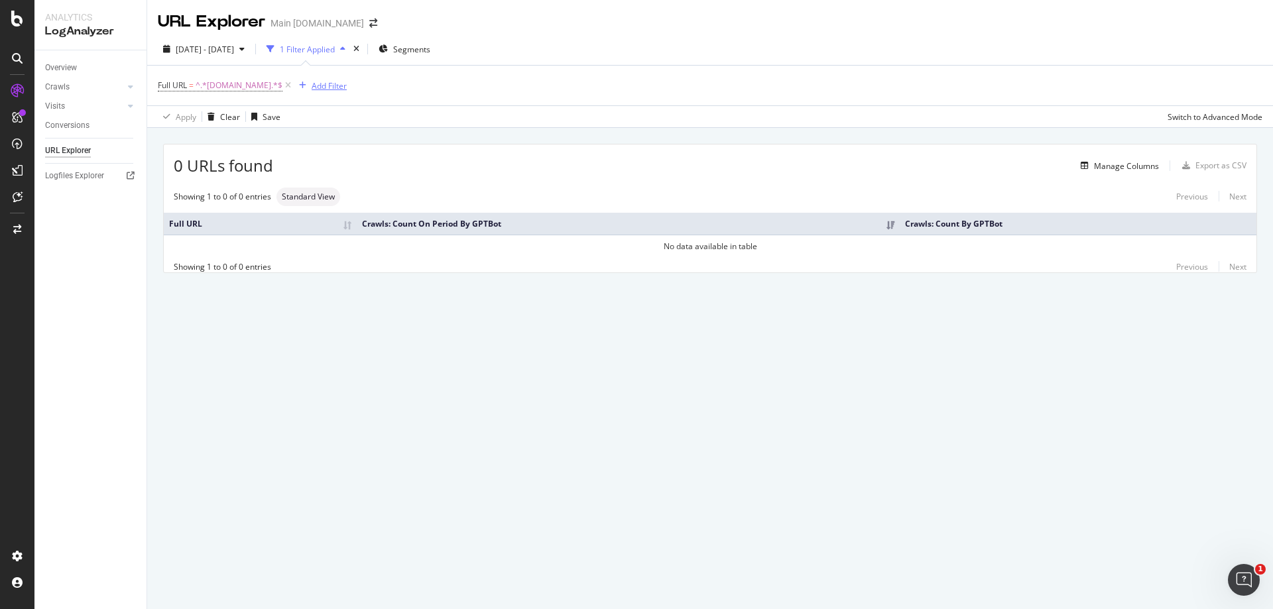
click at [334, 86] on div "Add Filter" at bounding box center [329, 85] width 35 height 11
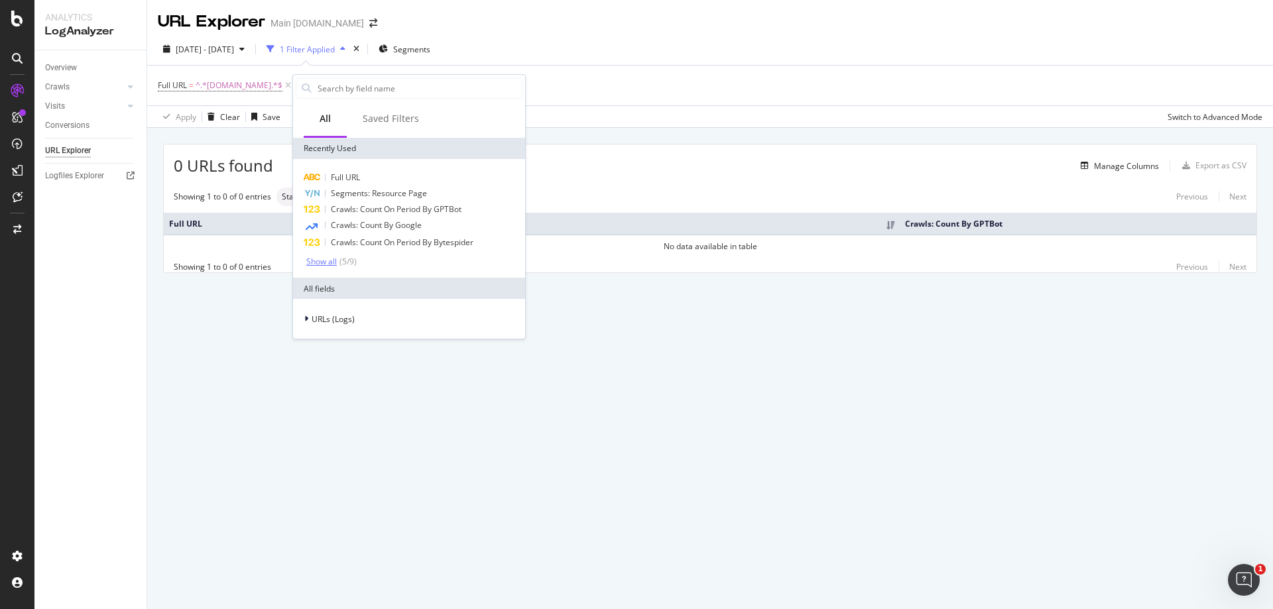
click at [332, 258] on div "Show all" at bounding box center [321, 261] width 31 height 9
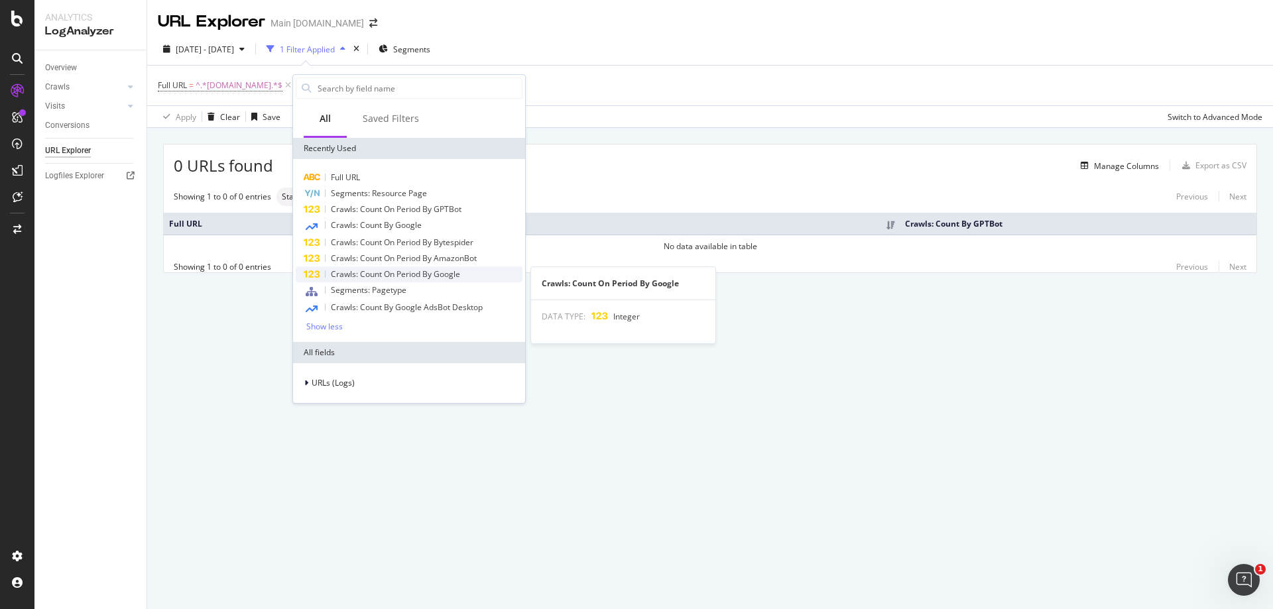
click at [426, 273] on span "Crawls: Count On Period By Google" at bounding box center [395, 274] width 129 height 11
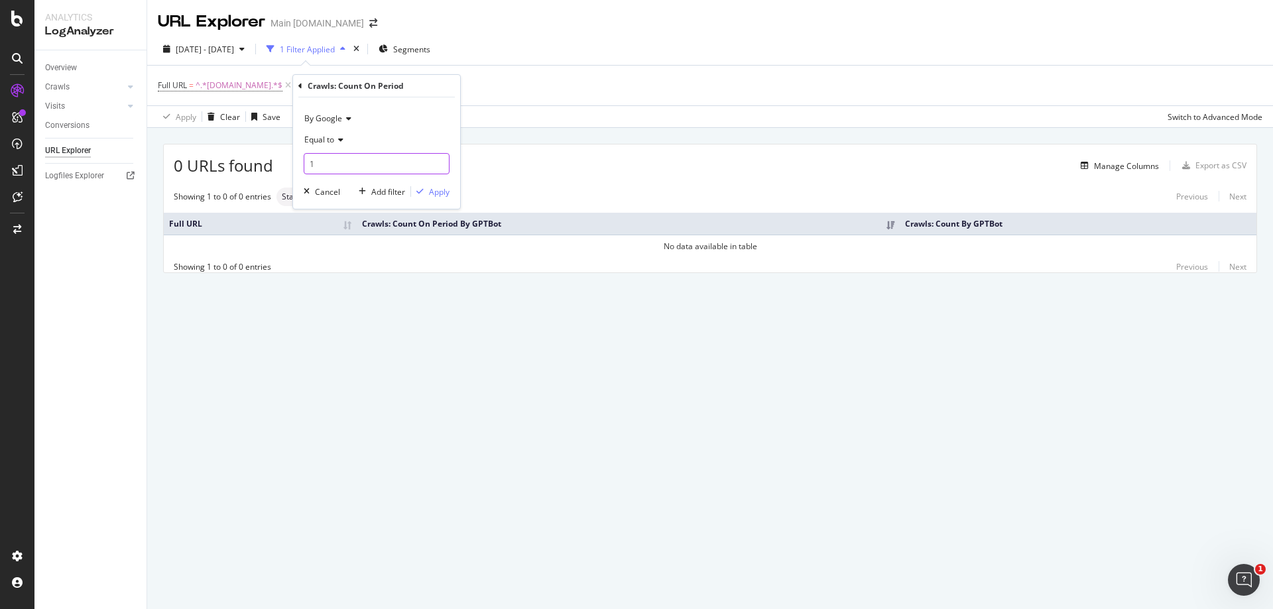
type input "1"
click at [432, 164] on input "1" at bounding box center [377, 163] width 146 height 21
drag, startPoint x: 354, startPoint y: 168, endPoint x: 340, endPoint y: 148, distance: 24.3
click at [352, 166] on input "1" at bounding box center [377, 163] width 146 height 21
drag, startPoint x: 332, startPoint y: 137, endPoint x: 326, endPoint y: 145, distance: 9.9
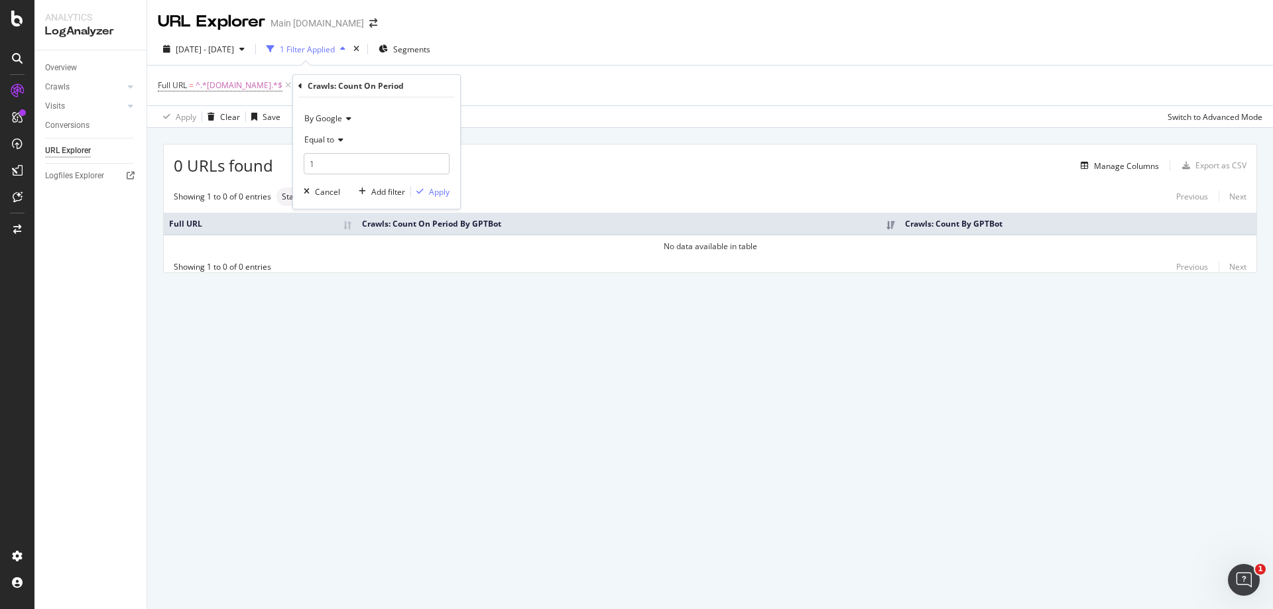
click at [331, 137] on span "Equal to" at bounding box center [319, 139] width 30 height 11
click at [338, 235] on span "Greater than" at bounding box center [334, 236] width 48 height 11
click at [332, 164] on input "1" at bounding box center [377, 163] width 146 height 21
type input "0"
click at [431, 195] on div "Apply" at bounding box center [439, 191] width 21 height 11
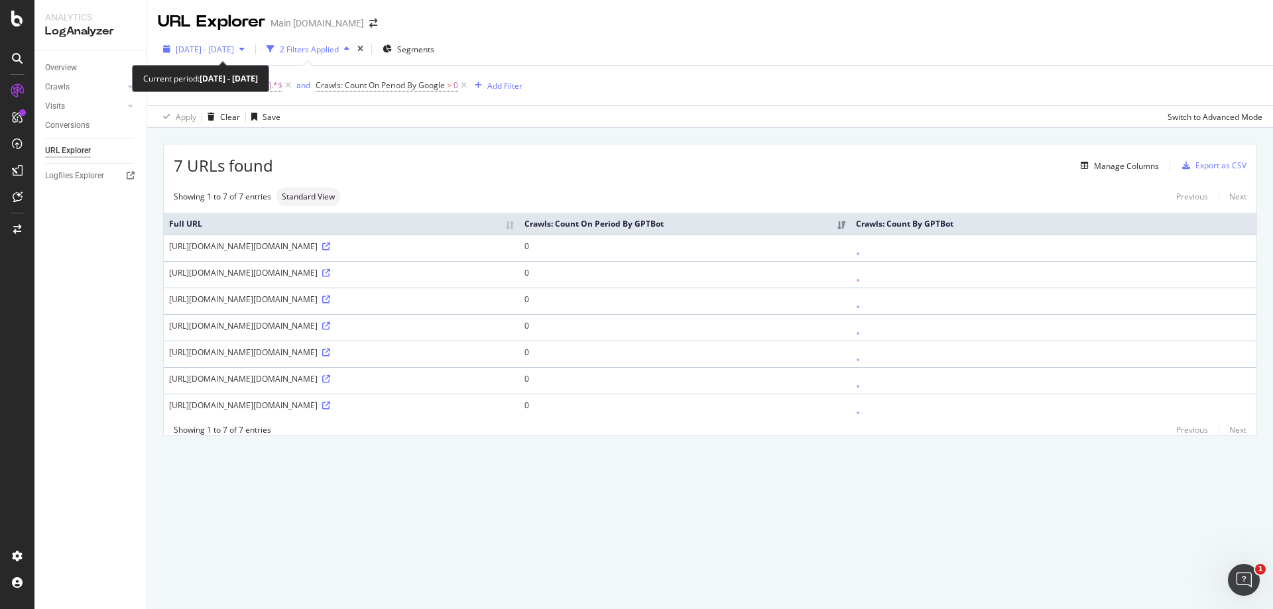
click at [234, 48] on span "[DATE] - [DATE]" at bounding box center [205, 49] width 58 height 11
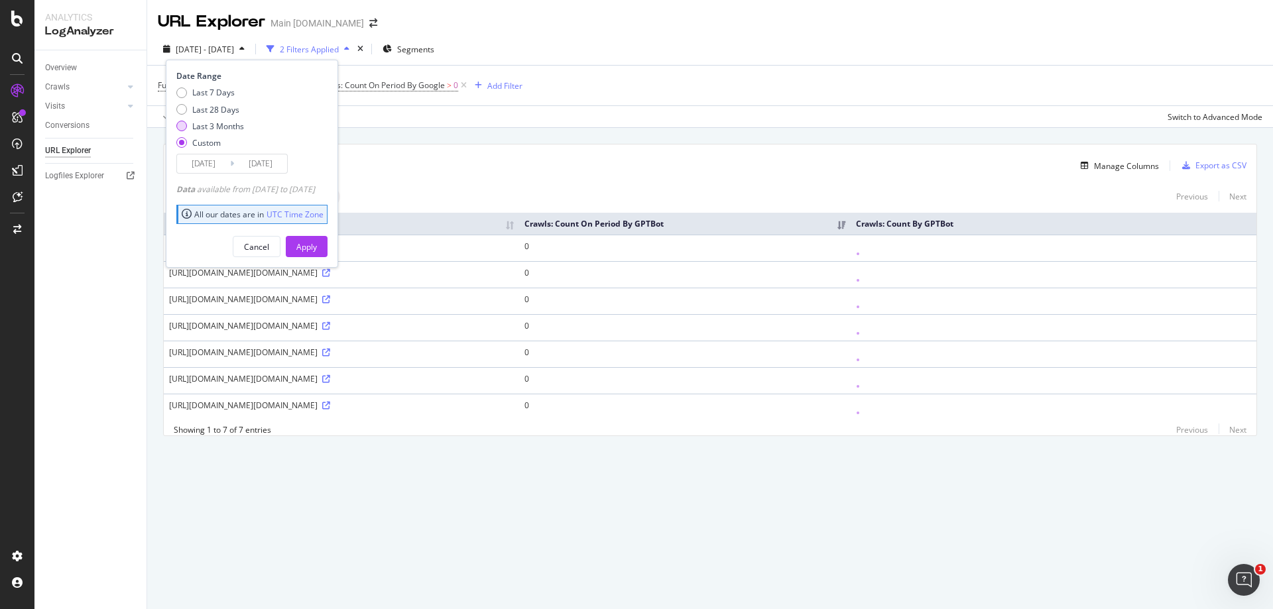
click at [180, 121] on div "Last 3 Months" at bounding box center [181, 126] width 11 height 11
type input "[DATE]"
click at [317, 242] on div "Apply" at bounding box center [306, 246] width 21 height 11
